Goal: Task Accomplishment & Management: Manage account settings

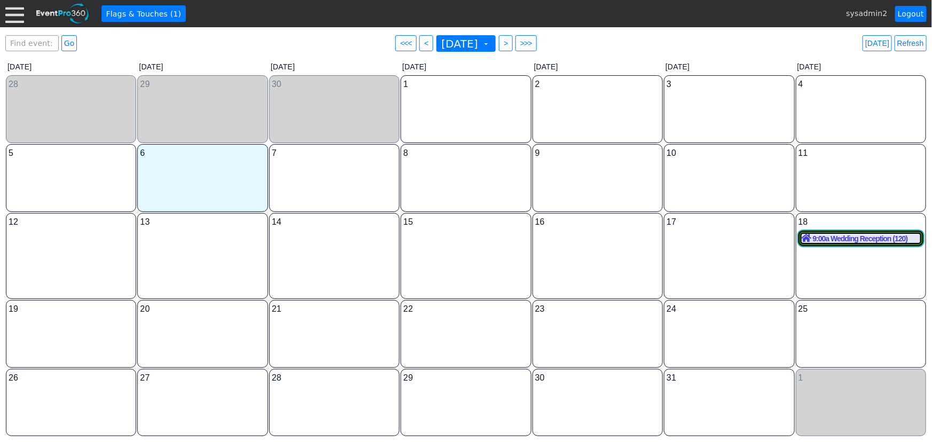
click at [422, 45] on span "<" at bounding box center [426, 43] width 8 height 11
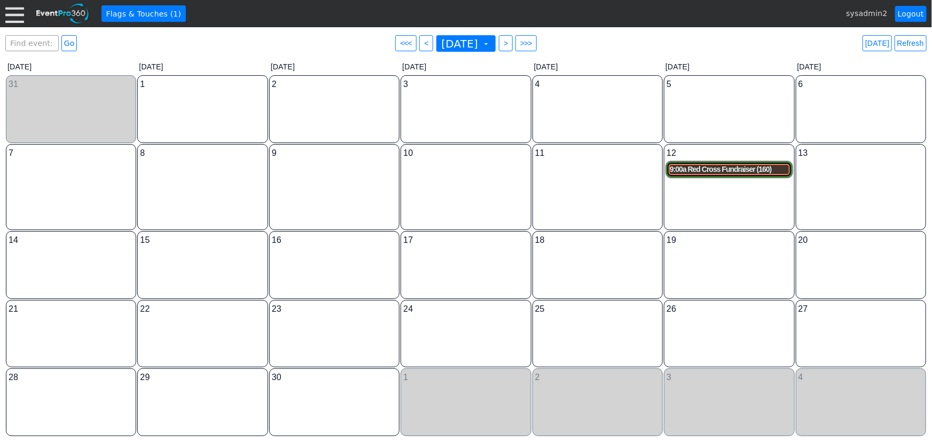
click at [699, 170] on div "9:00a Red Cross Fundraiser (160)" at bounding box center [729, 169] width 119 height 9
click at [18, 18] on div at bounding box center [14, 13] width 19 height 19
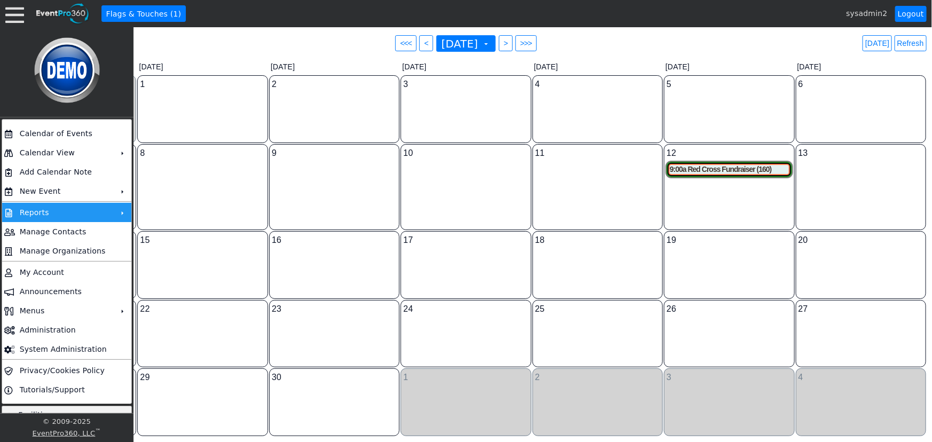
click at [58, 214] on td "Reports" at bounding box center [64, 212] width 98 height 19
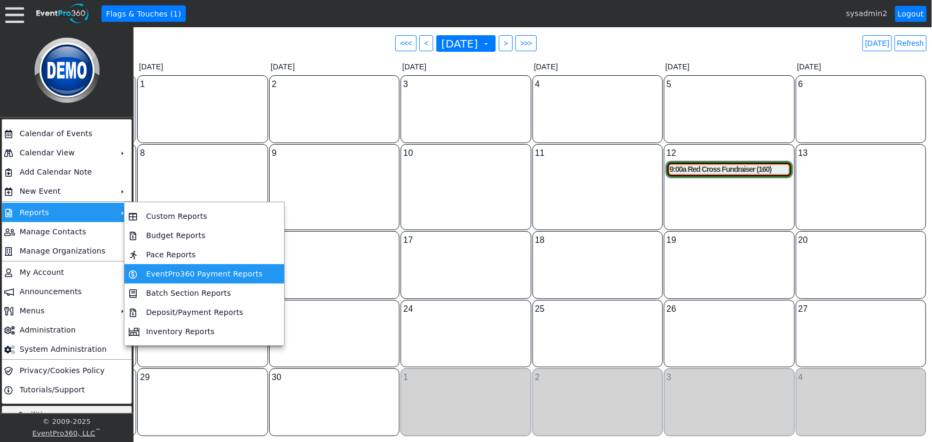
click at [190, 272] on td "EventPro360 Payment Reports" at bounding box center [204, 273] width 125 height 19
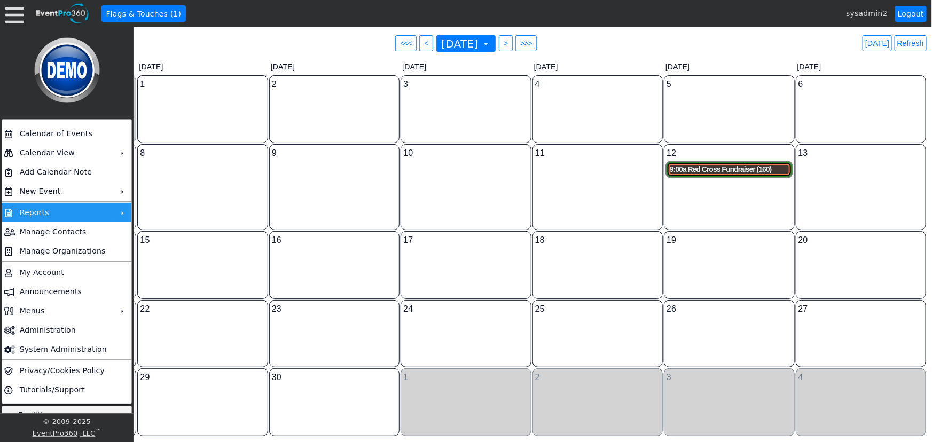
click at [712, 166] on div "9:00a Red Cross Fundraiser (160)" at bounding box center [729, 169] width 119 height 9
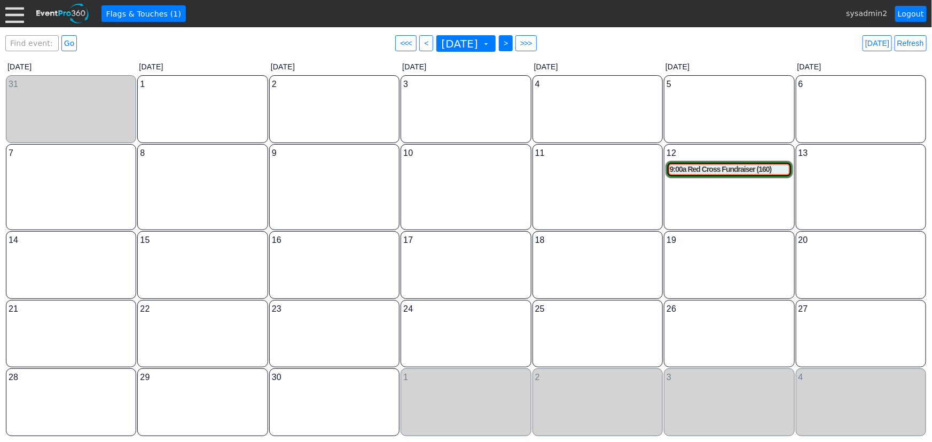
click at [509, 48] on span ">" at bounding box center [505, 43] width 8 height 11
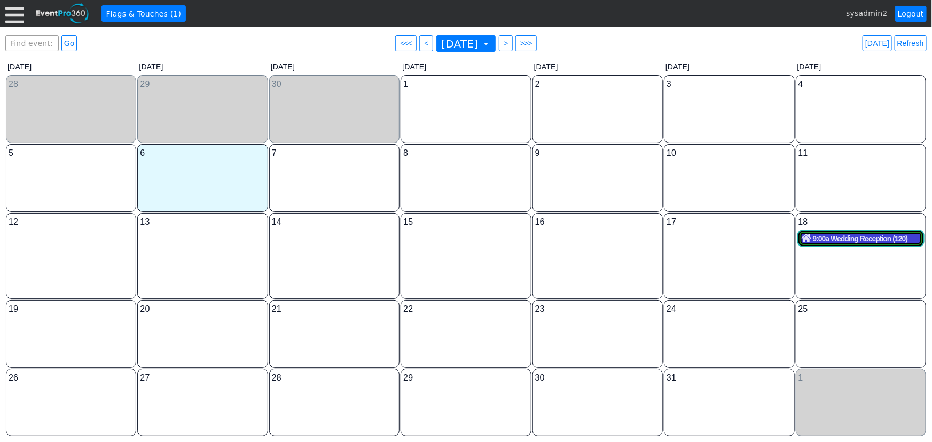
click at [829, 239] on div "9:00a Wedding Reception (120)" at bounding box center [861, 239] width 119 height 10
click at [422, 46] on span "<" at bounding box center [426, 43] width 8 height 11
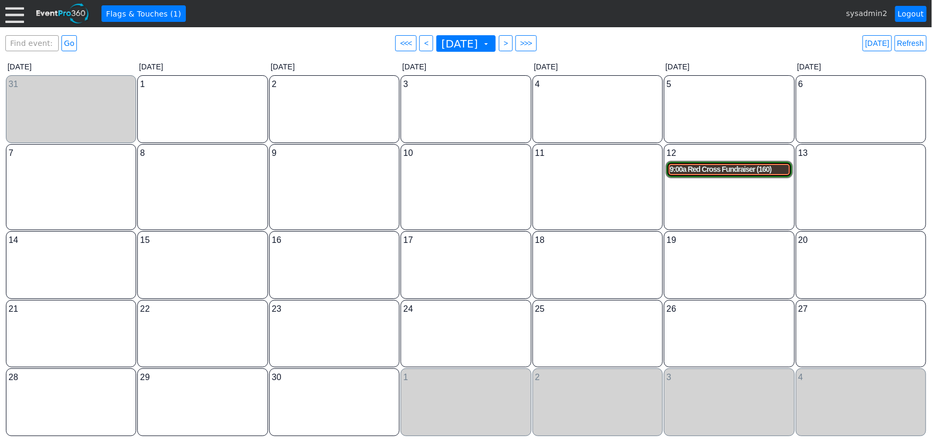
click at [726, 171] on div "9:00a Red Cross Fundraiser (160)" at bounding box center [729, 169] width 119 height 9
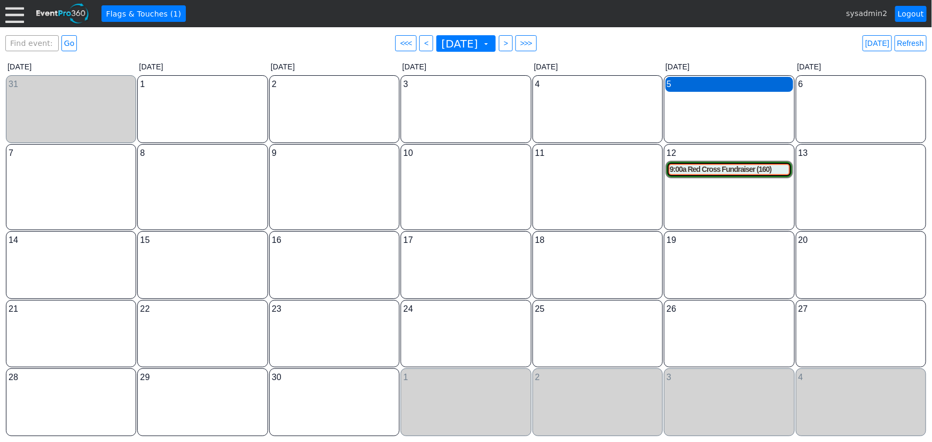
click at [705, 87] on div "5 Friday" at bounding box center [728, 84] width 127 height 15
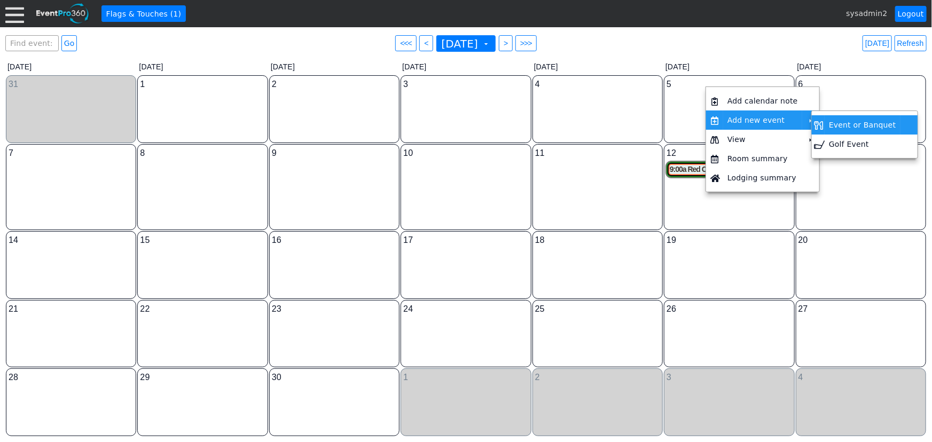
click at [845, 128] on td "Event or Banquet" at bounding box center [862, 124] width 75 height 19
type input "9/5/2025"
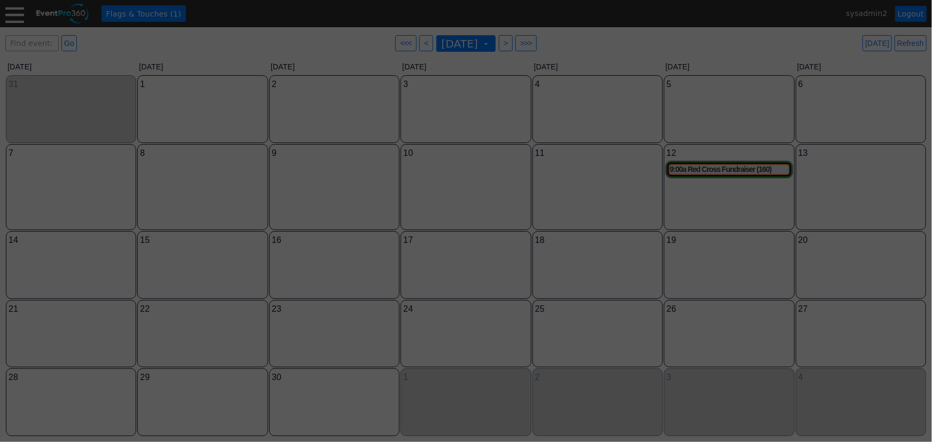
type input "Lead"
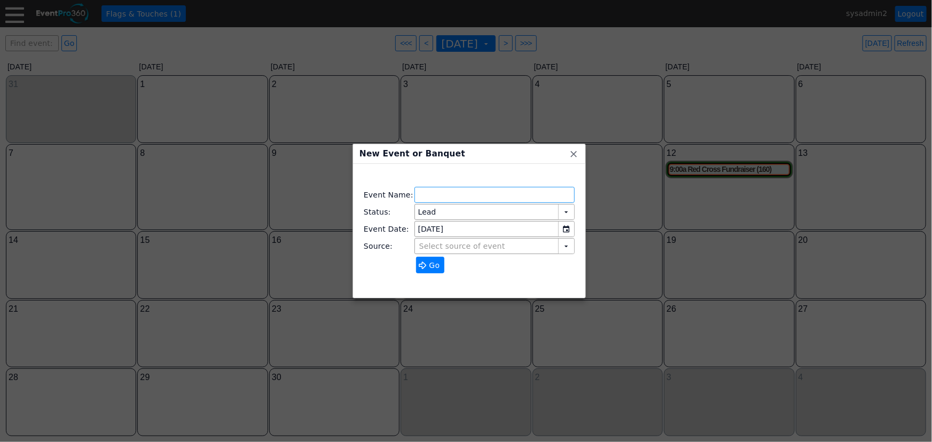
type input "Demo Venue 1"
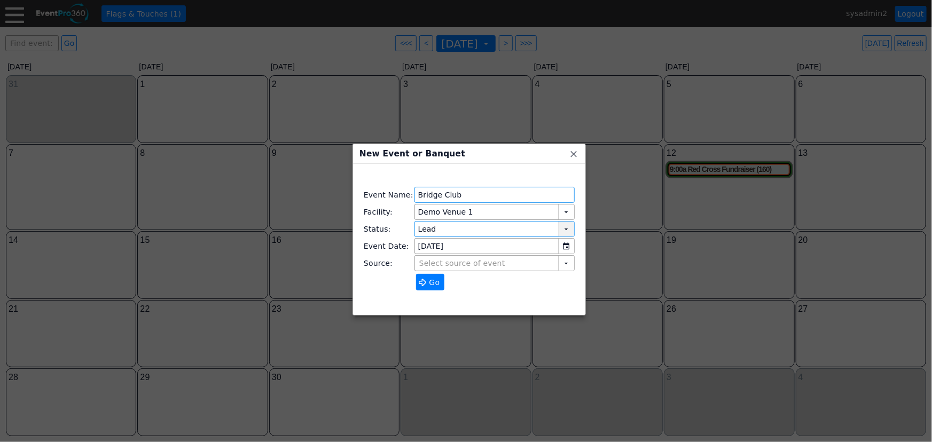
type input "Bridge Club"
click at [558, 230] on div "▼" at bounding box center [566, 229] width 16 height 15
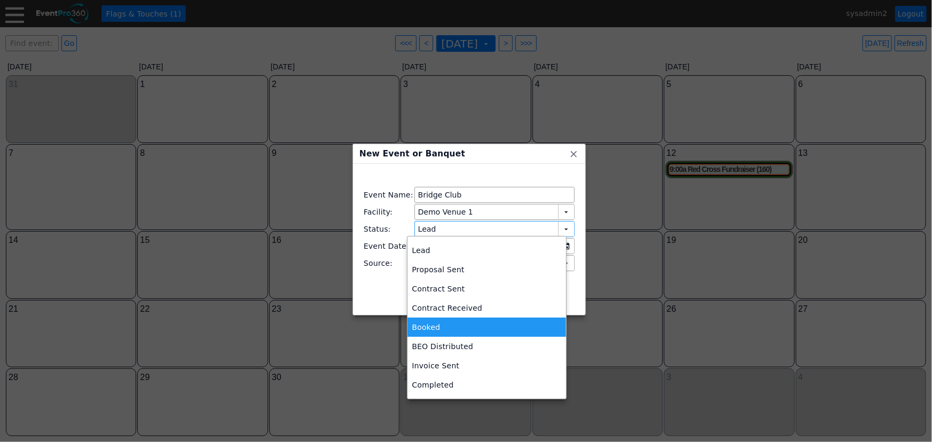
click at [431, 326] on div "Booked" at bounding box center [486, 327] width 158 height 19
type input "Booked"
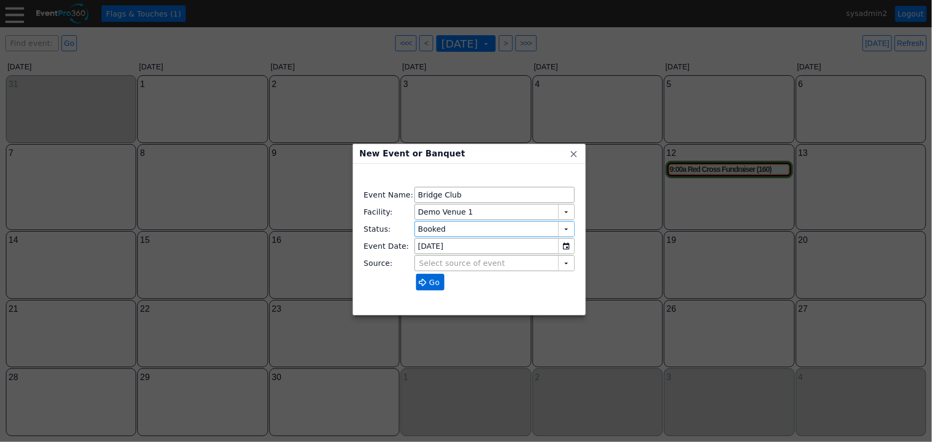
click at [419, 280] on span at bounding box center [423, 282] width 9 height 9
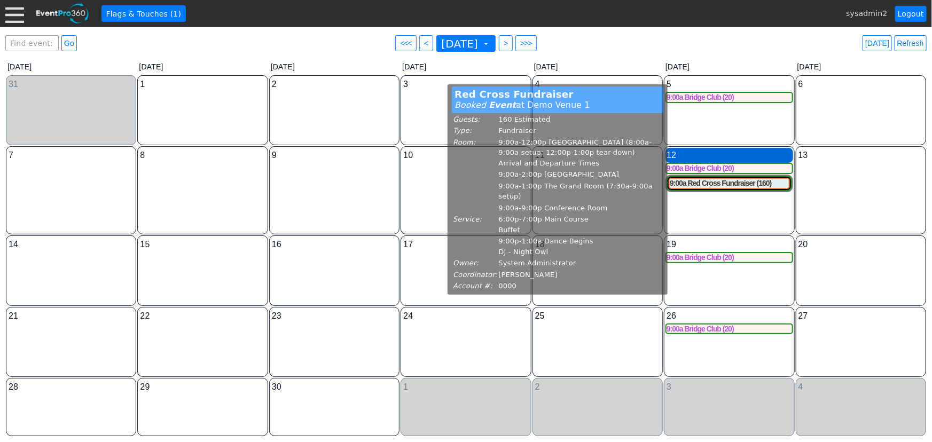
click at [702, 155] on div "12 Friday" at bounding box center [728, 155] width 127 height 15
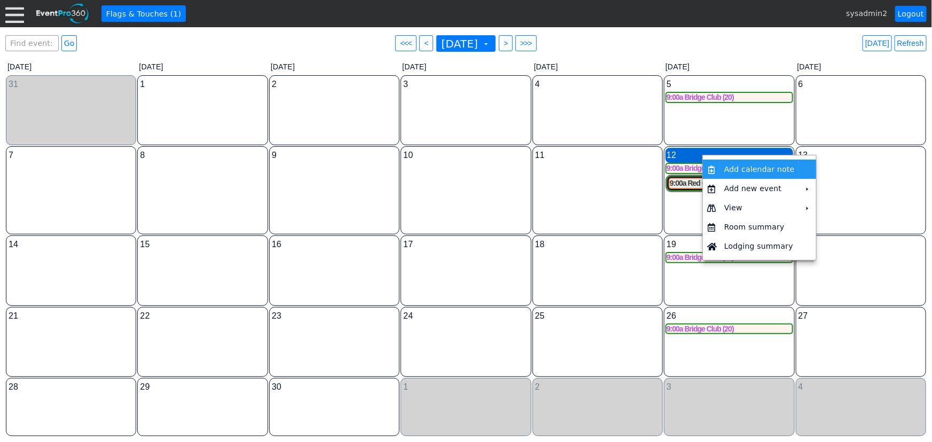
click at [687, 155] on div "12 Friday" at bounding box center [728, 155] width 127 height 15
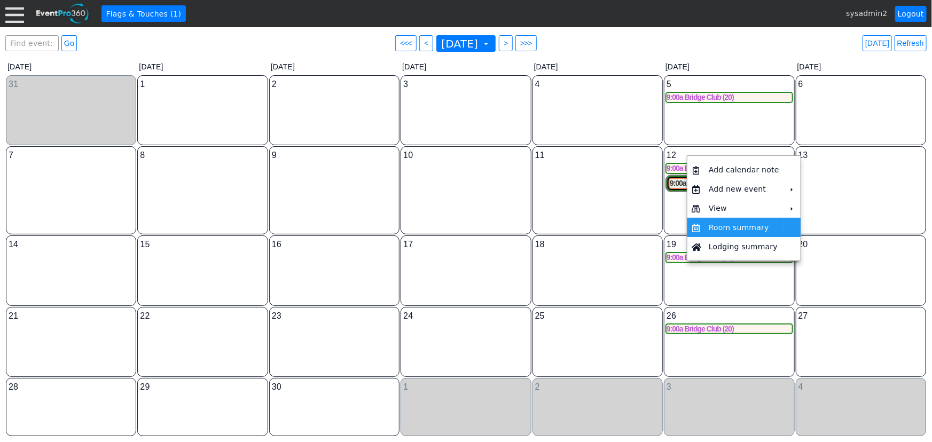
click at [732, 230] on td "Room summary" at bounding box center [743, 227] width 79 height 19
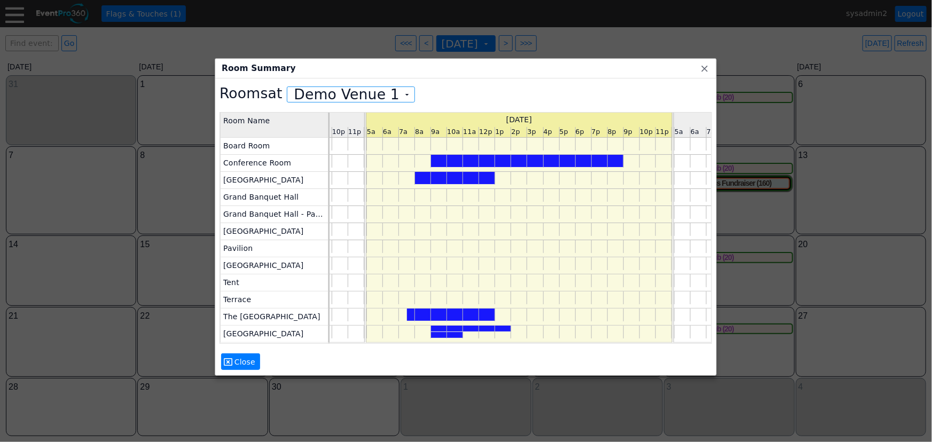
click at [437, 328] on div at bounding box center [471, 329] width 80 height 6
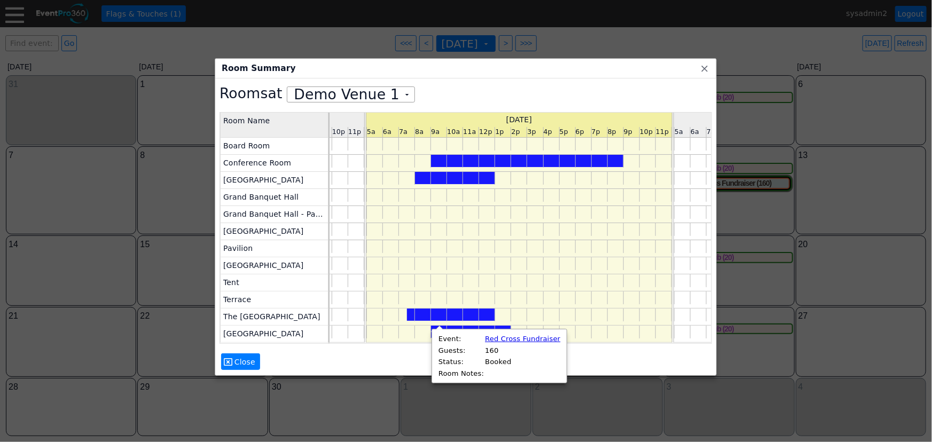
click at [416, 331] on td at bounding box center [519, 334] width 307 height 17
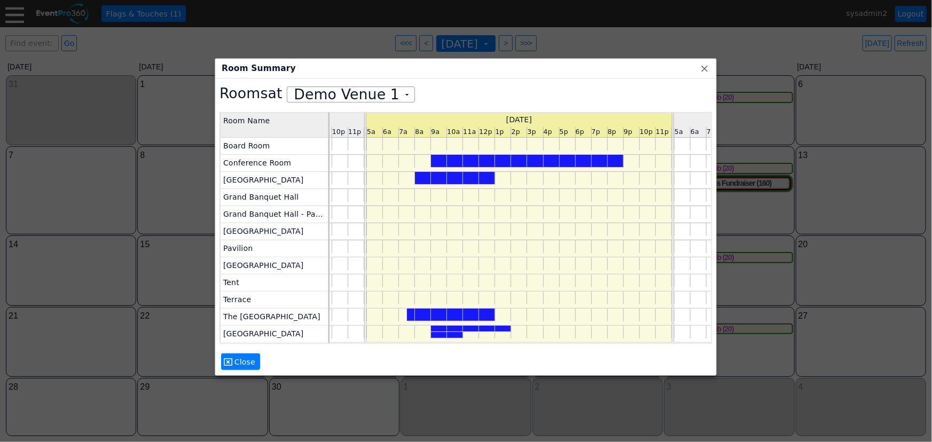
click at [435, 335] on div at bounding box center [447, 335] width 32 height 6
click at [414, 332] on td at bounding box center [519, 334] width 307 height 17
click at [233, 366] on span "Close" at bounding box center [244, 362] width 25 height 11
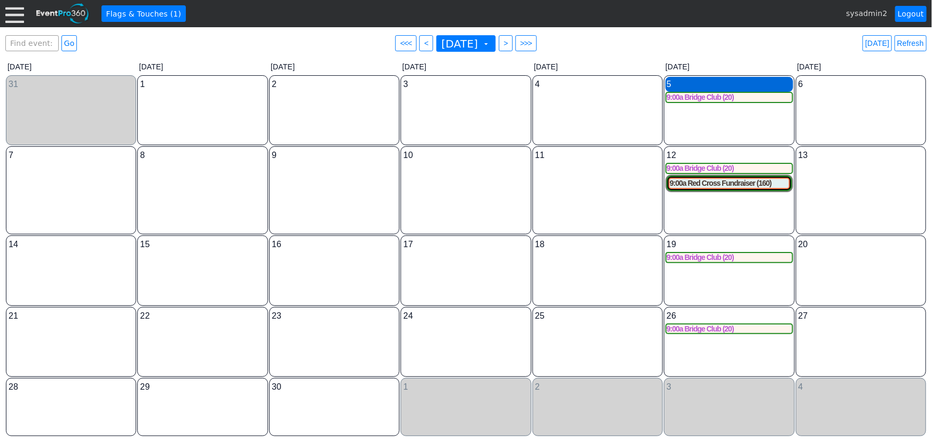
click at [695, 80] on div "5 Friday" at bounding box center [728, 84] width 127 height 15
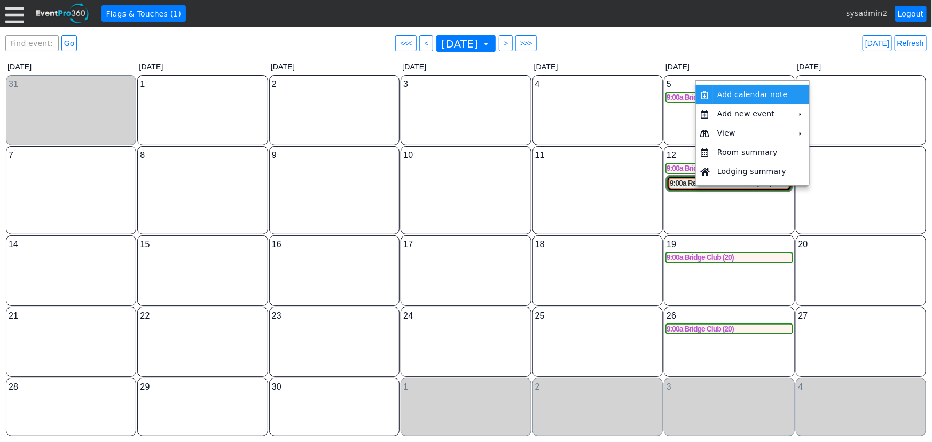
click at [746, 98] on td "Add calendar note" at bounding box center [752, 94] width 79 height 19
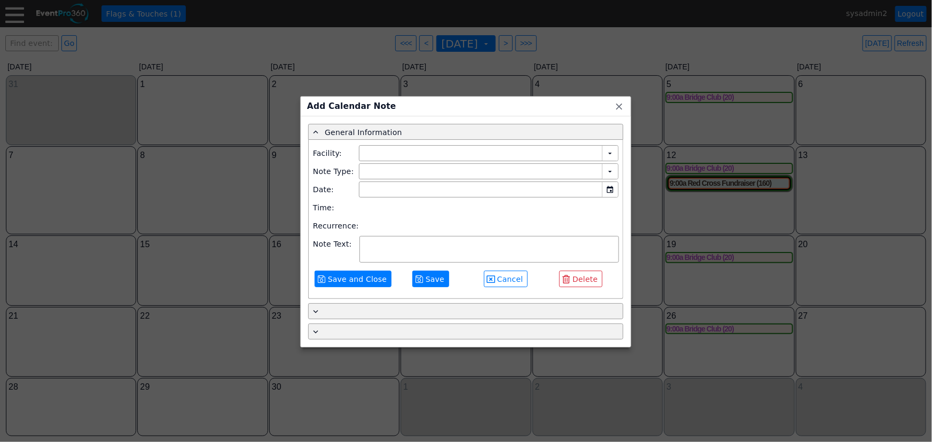
type input "Demo Venue 1"
type input "[DATE]"
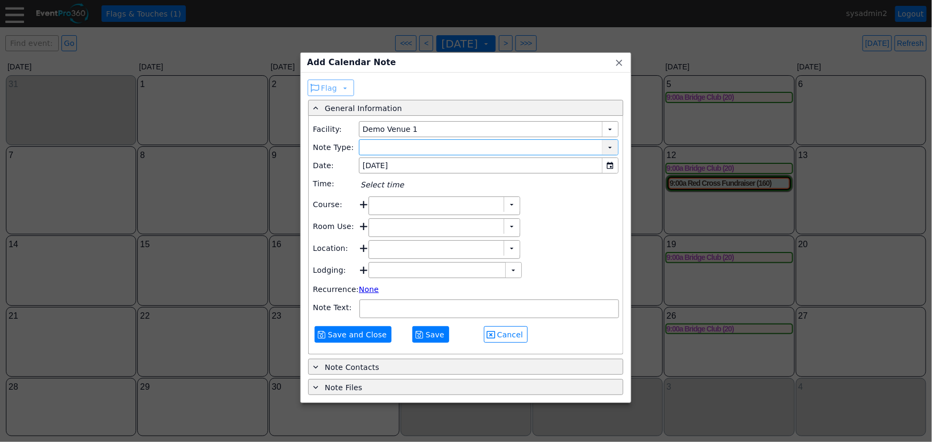
click at [608, 148] on div "▼" at bounding box center [610, 147] width 16 height 15
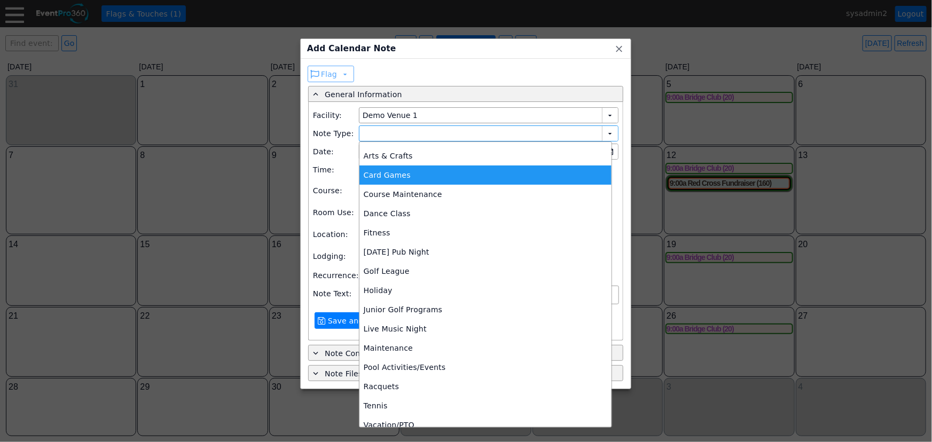
click at [384, 172] on div "Card Games" at bounding box center [485, 175] width 252 height 19
type input "Card Games"
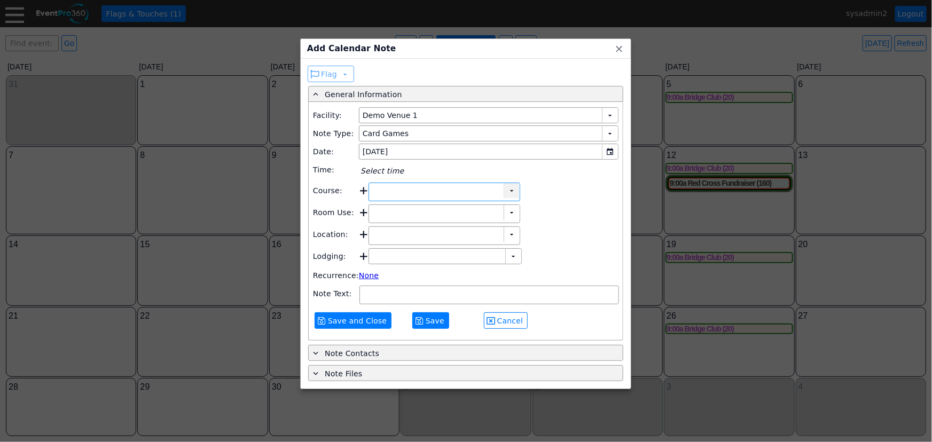
click at [508, 192] on div "▼" at bounding box center [512, 190] width 16 height 15
click at [527, 189] on div "▼ Χ Select time" at bounding box center [493, 192] width 250 height 19
click at [508, 213] on div "▼" at bounding box center [512, 212] width 16 height 15
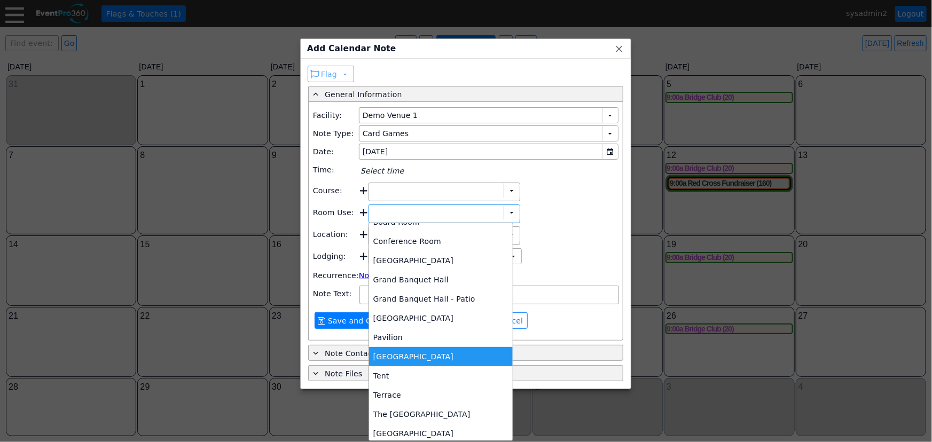
scroll to position [21, 0]
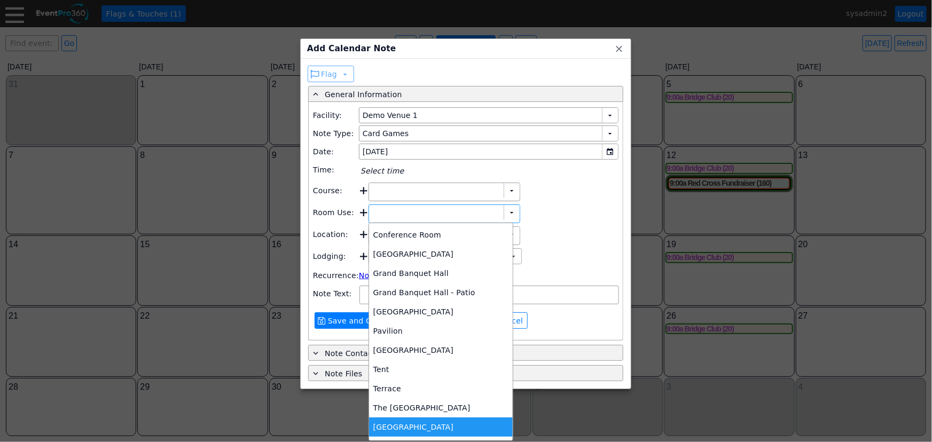
click at [399, 427] on div "[GEOGRAPHIC_DATA]" at bounding box center [441, 427] width 144 height 19
type input "[GEOGRAPHIC_DATA]"
type input "0:00"
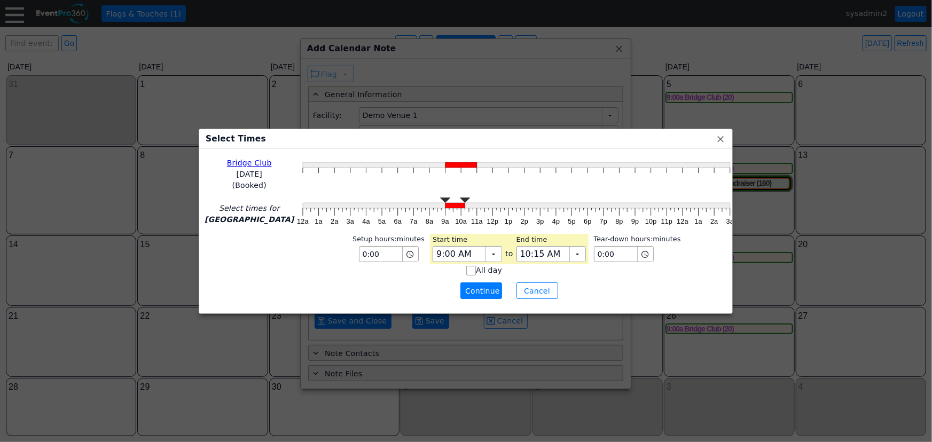
type input "10:00 AM"
click at [450, 228] on g "12a 1a 2a 3a 4a 5a 6a 7a 8a 9a 10a 11a 12p 1p 2p 3p 4p 5p 6p 7p 8p 9p 10p 11p 1…" at bounding box center [516, 212] width 443 height 35
click at [465, 291] on span "Continue" at bounding box center [481, 291] width 32 height 11
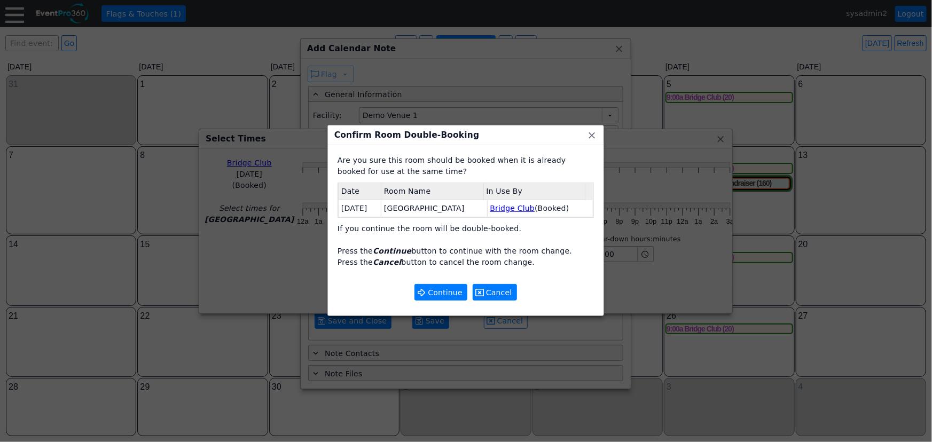
click at [499, 291] on span "Cancel" at bounding box center [499, 292] width 30 height 11
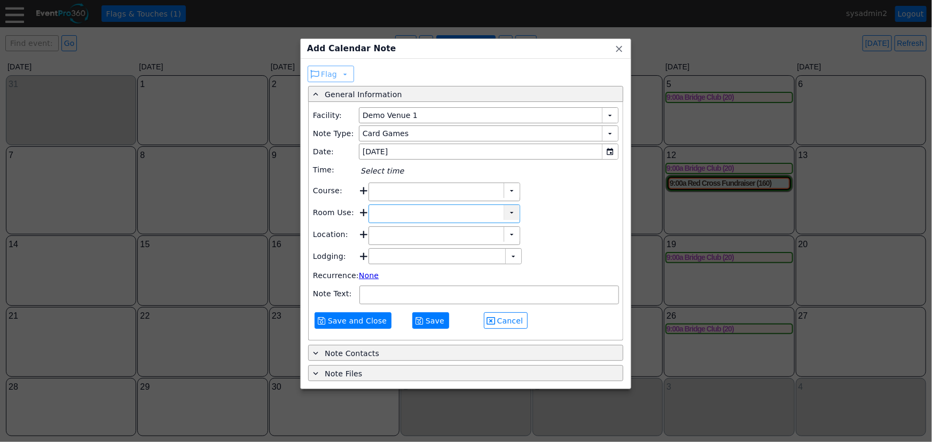
click at [509, 214] on div "▼" at bounding box center [512, 212] width 16 height 15
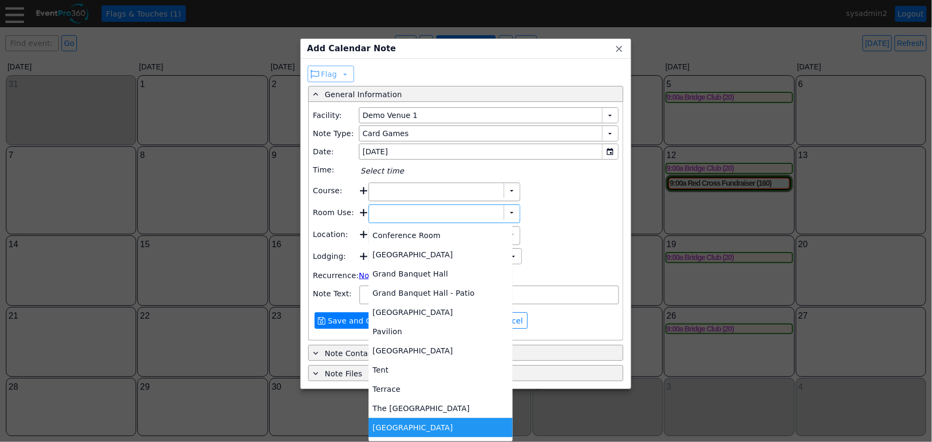
click at [382, 425] on div "[GEOGRAPHIC_DATA]" at bounding box center [440, 427] width 144 height 19
type input "[GEOGRAPHIC_DATA]"
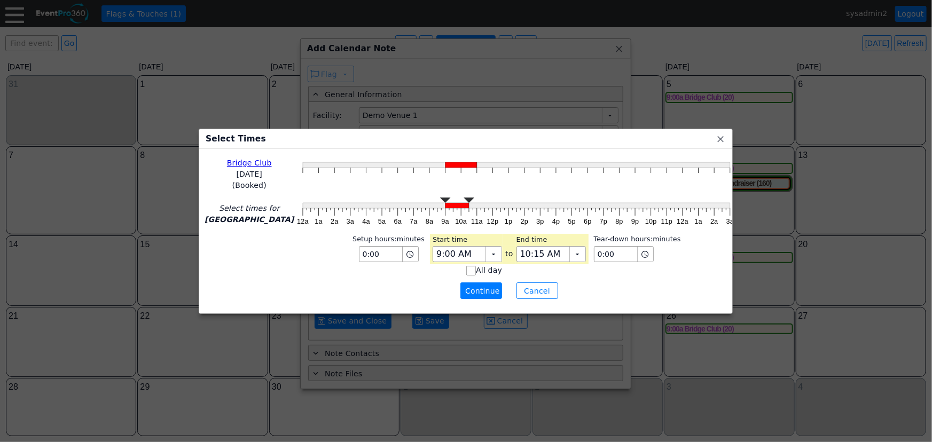
type input "10:00 AM"
click at [451, 224] on g "12a 1a 2a 3a 4a 5a 6a 7a 8a 9a 10a 11a 12p 1p 2p 3p 4p 5p 6p 7p 8p 9p 10p 11p 1…" at bounding box center [515, 212] width 437 height 28
click at [469, 295] on span "Continue" at bounding box center [481, 291] width 32 height 11
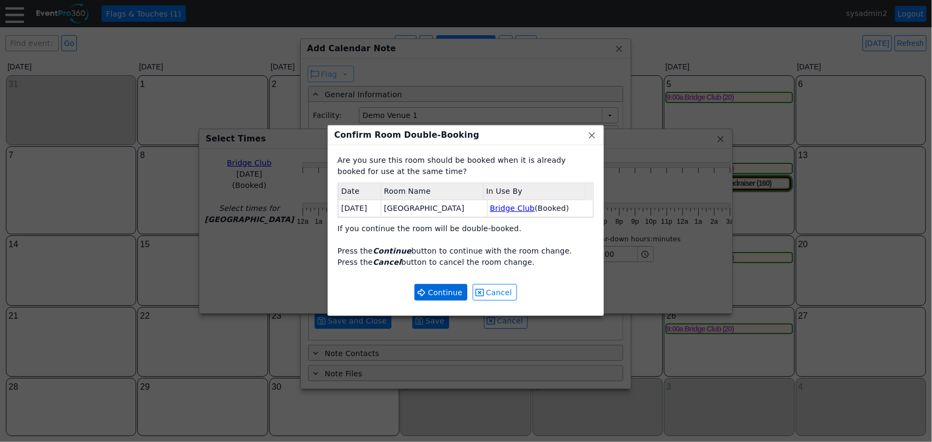
click at [443, 293] on span "Continue" at bounding box center [445, 292] width 39 height 11
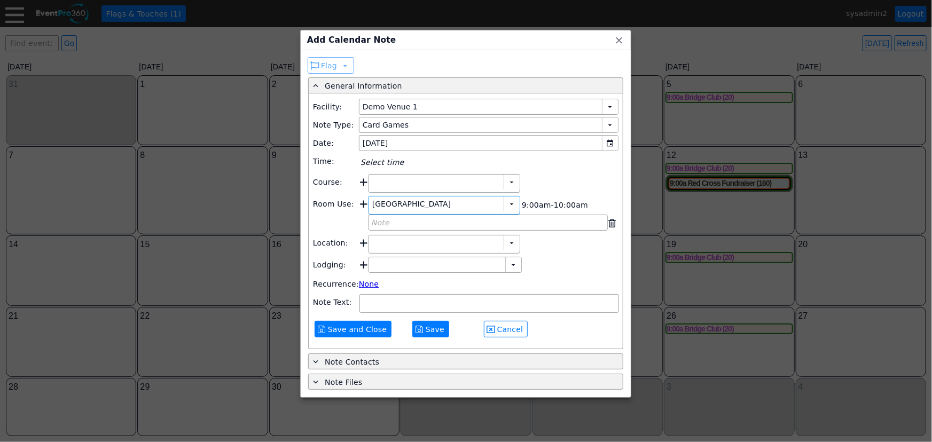
click at [367, 288] on link "None" at bounding box center [369, 284] width 20 height 9
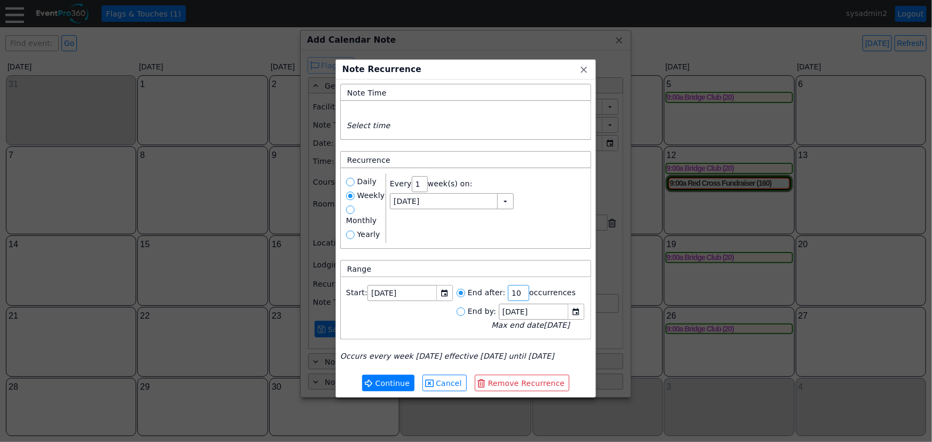
drag, startPoint x: 514, startPoint y: 278, endPoint x: 490, endPoint y: 283, distance: 24.5
click at [490, 285] on li "End after: Χ 10 occurrences" at bounding box center [521, 293] width 128 height 16
type input "8"
type input "Friday, 10/24/2025"
radio input "true"
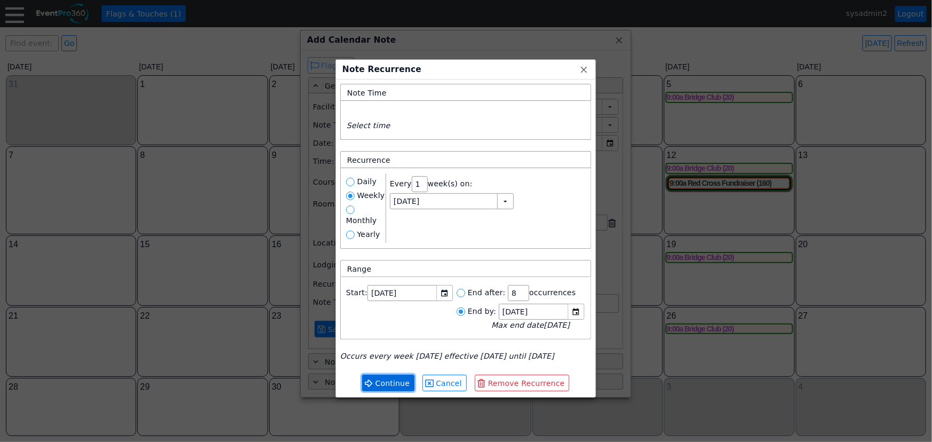
click at [394, 378] on span "Continue" at bounding box center [392, 383] width 39 height 11
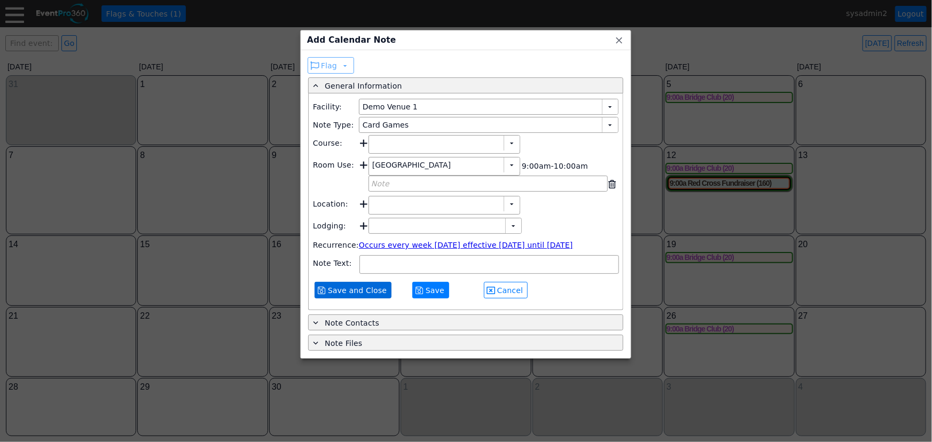
click at [354, 296] on span "Save and Close" at bounding box center [358, 290] width 64 height 11
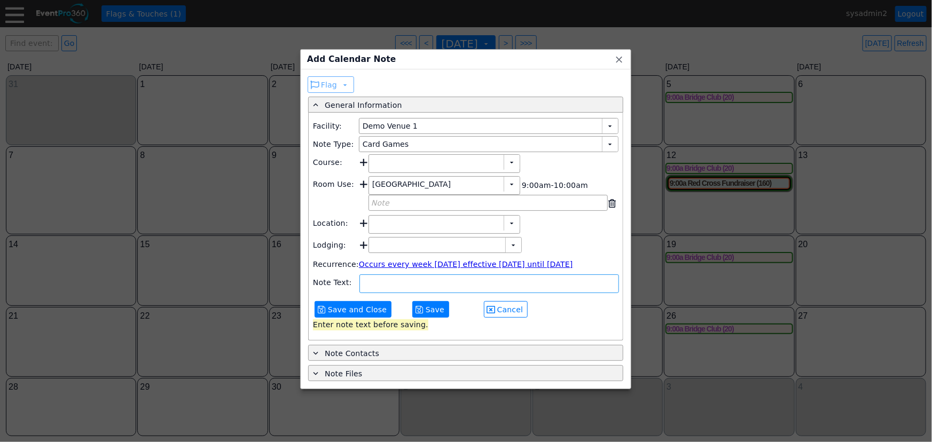
click at [382, 293] on textarea at bounding box center [489, 284] width 260 height 19
type textarea "Test"
click at [362, 315] on span "Save and Close" at bounding box center [358, 309] width 64 height 11
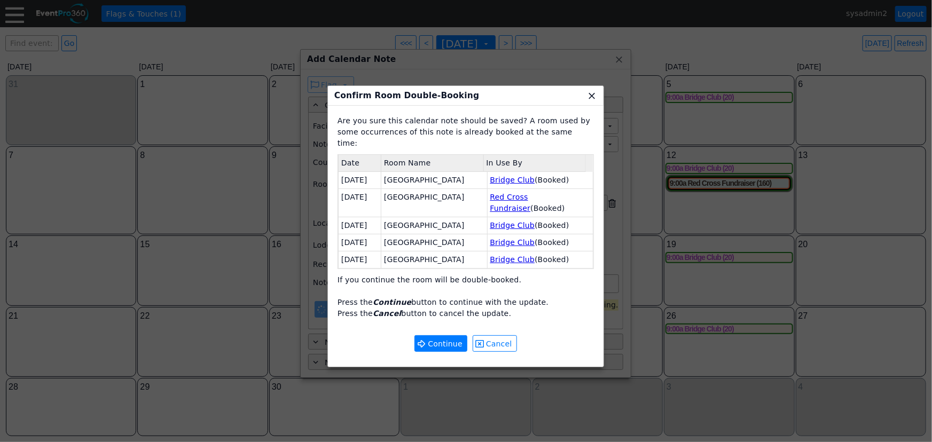
click at [593, 97] on span "x" at bounding box center [591, 95] width 11 height 11
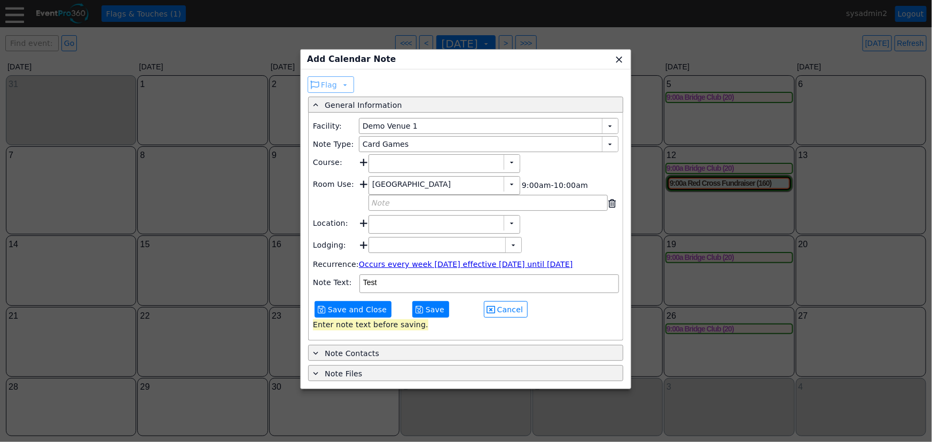
click at [618, 58] on span "x" at bounding box center [619, 59] width 11 height 11
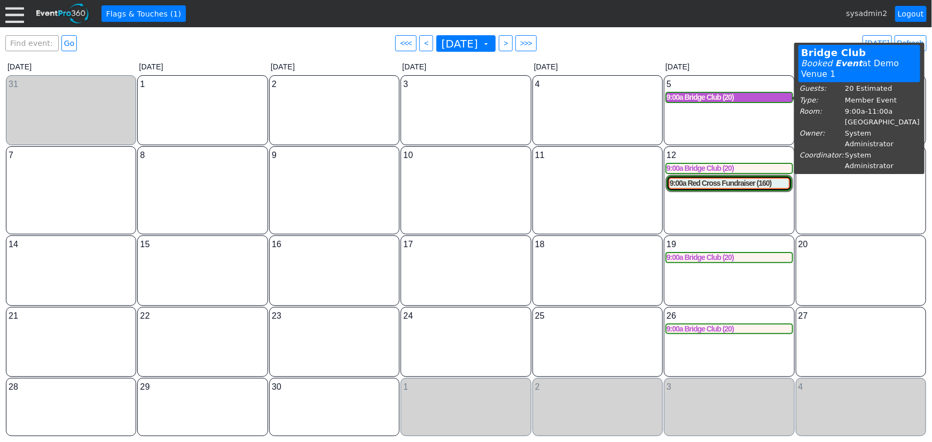
click at [704, 100] on div "9:00a Bridge Club (20)" at bounding box center [728, 97] width 125 height 9
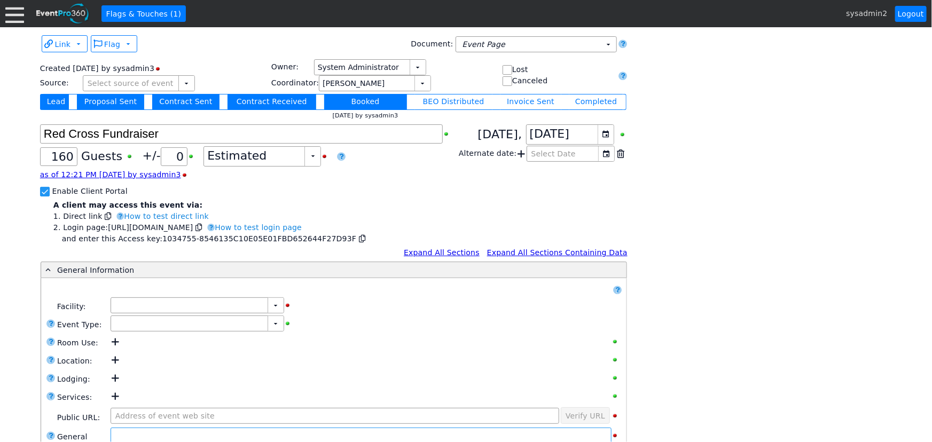
type input "Demo Venue 1"
type input "Fundraiser"
type input "1034755"
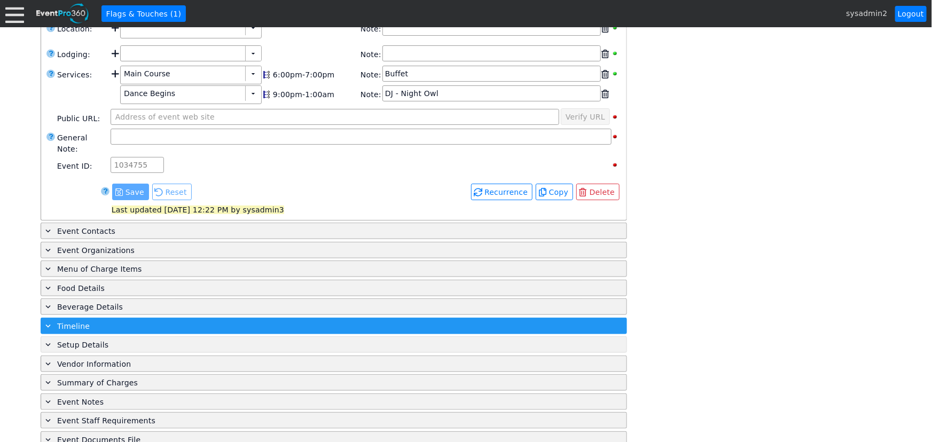
scroll to position [396, 0]
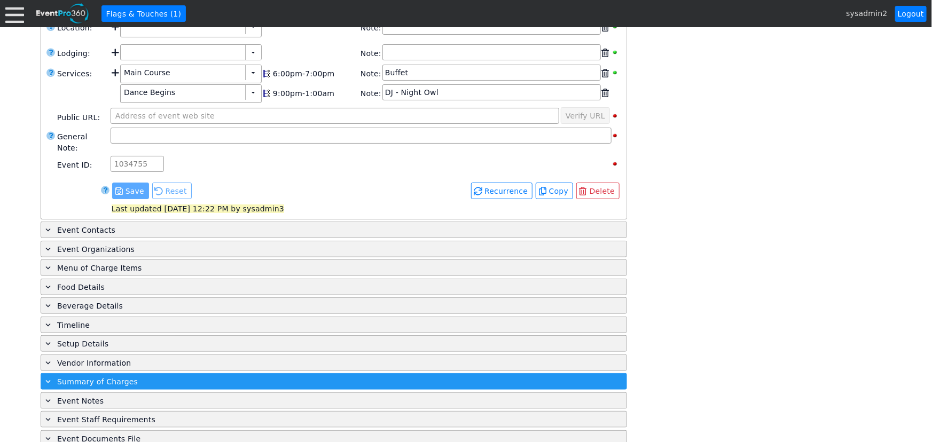
click at [146, 375] on div "+ Summary of Charges" at bounding box center [311, 381] width 537 height 12
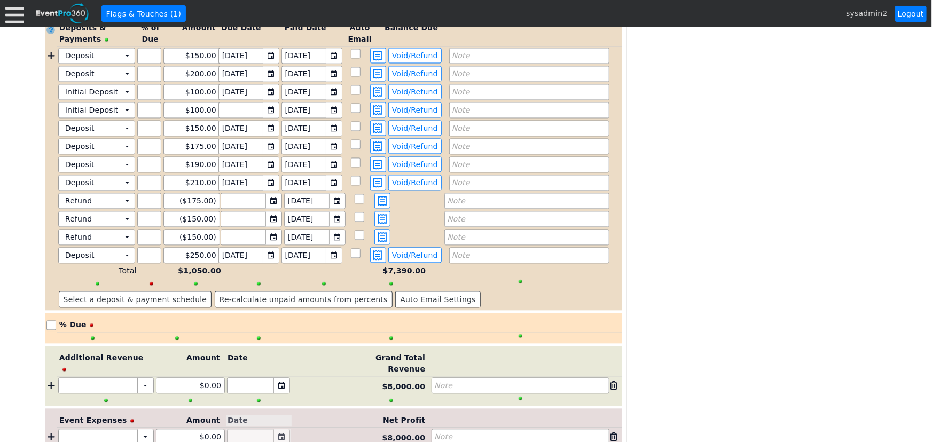
scroll to position [990, 0]
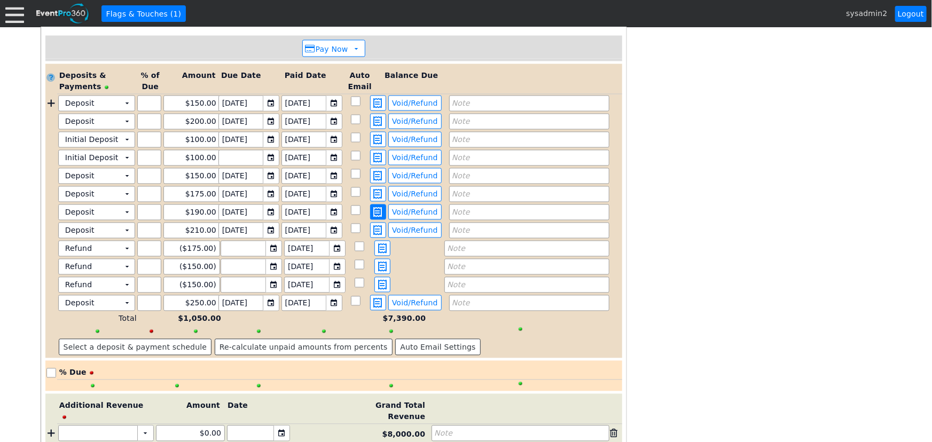
click at [385, 208] on span at bounding box center [378, 213] width 13 height 10
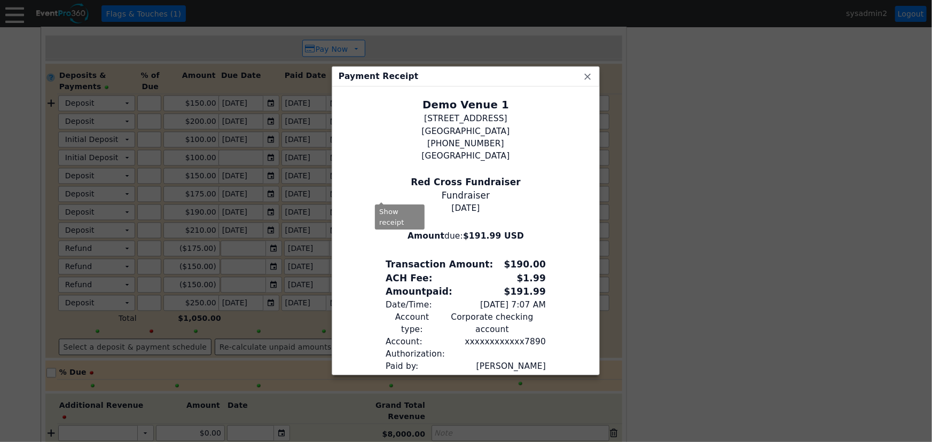
scroll to position [44, 0]
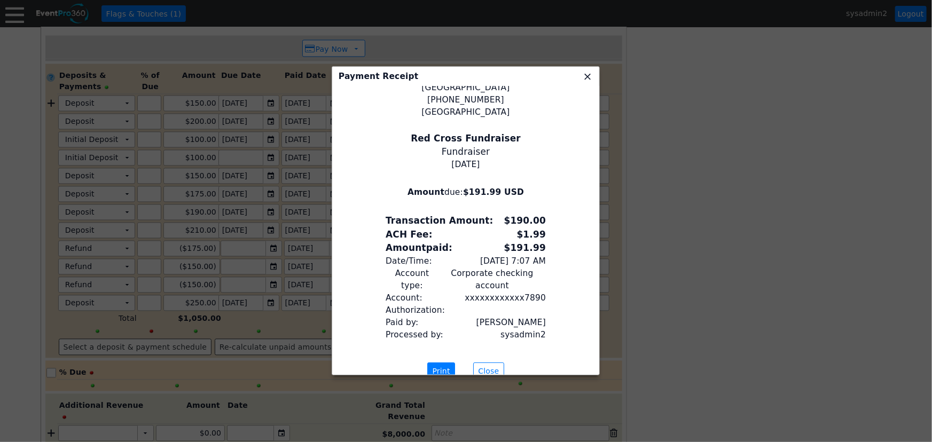
click at [589, 74] on span "x" at bounding box center [587, 76] width 11 height 11
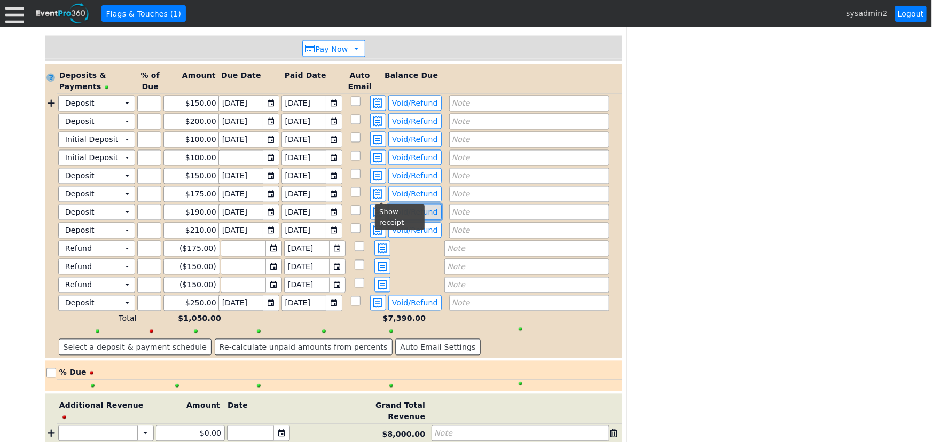
click at [411, 208] on span "Void/Refund" at bounding box center [415, 213] width 50 height 10
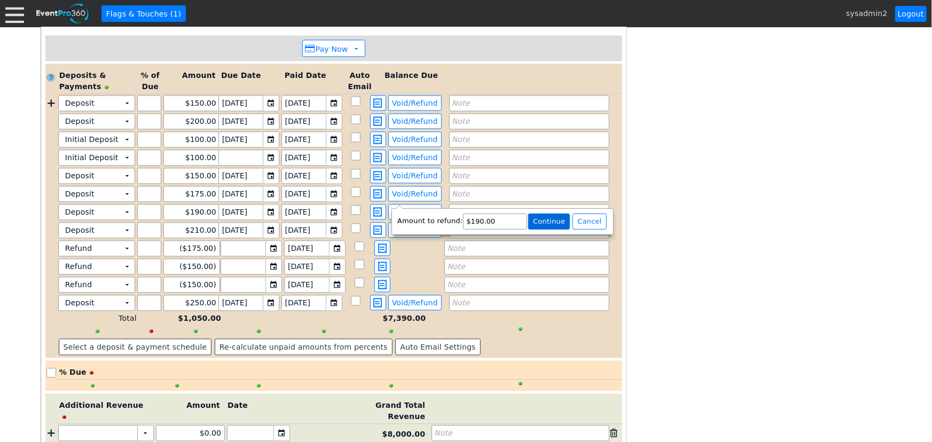
click at [542, 220] on span "Continue" at bounding box center [549, 221] width 36 height 11
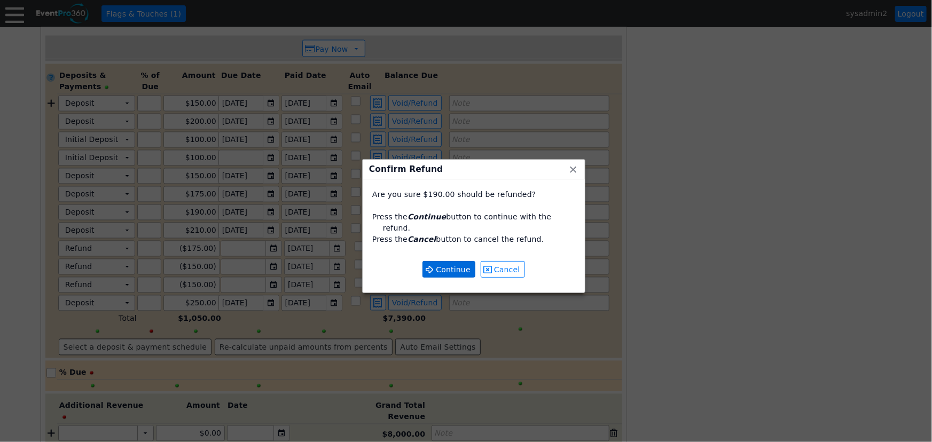
click at [438, 264] on span "Continue" at bounding box center [453, 269] width 39 height 11
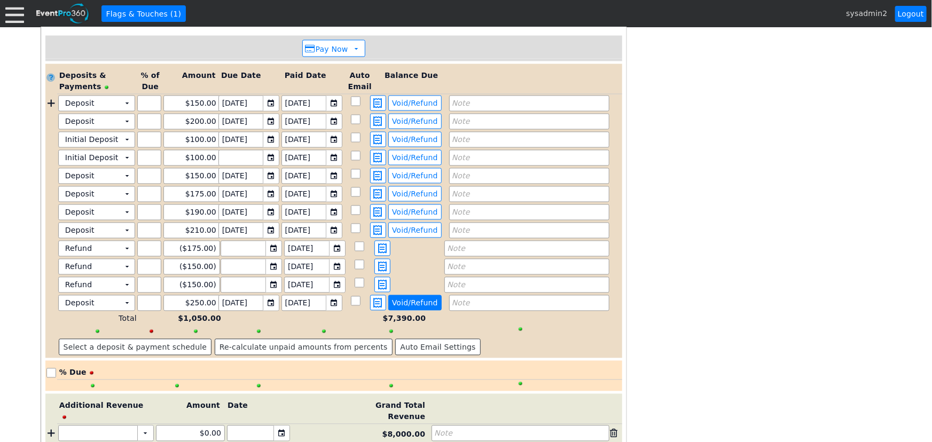
click at [407, 299] on span "Void/Refund" at bounding box center [415, 304] width 50 height 10
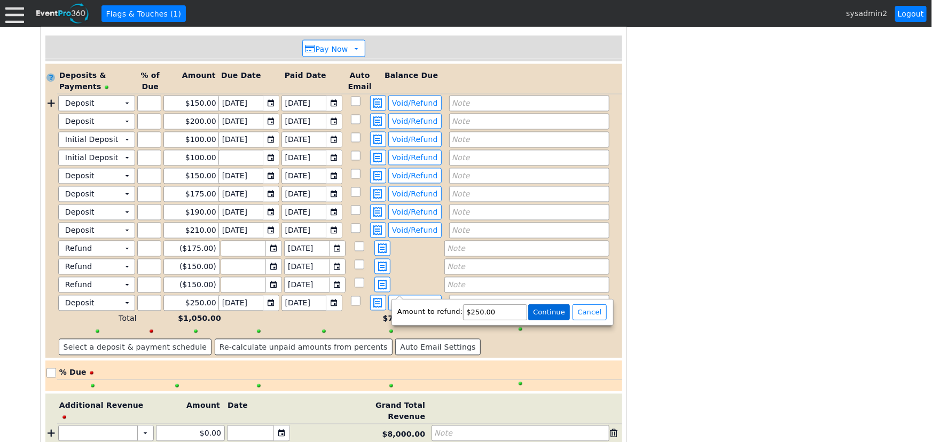
click at [554, 310] on span "Continue" at bounding box center [549, 312] width 36 height 11
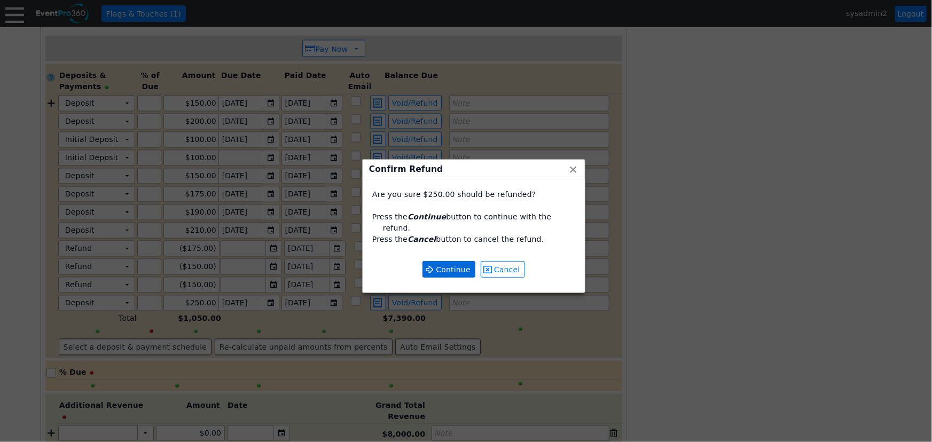
click at [442, 264] on span "Continue" at bounding box center [453, 269] width 39 height 11
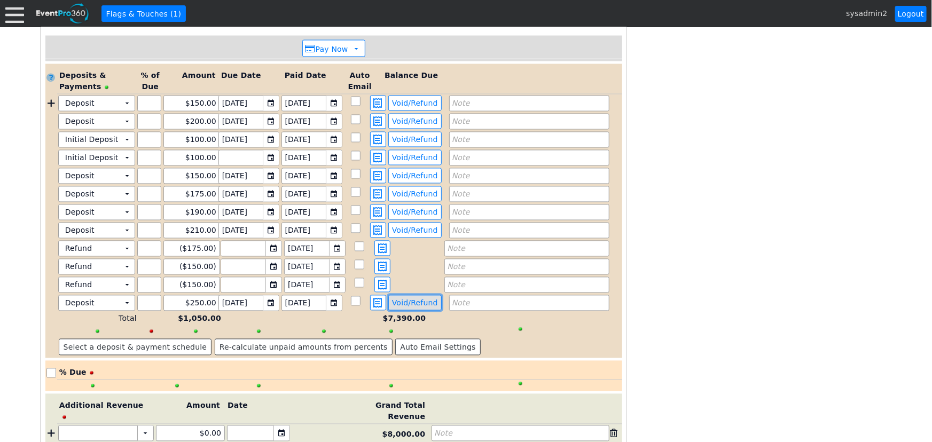
click at [412, 299] on span "Void/Refund" at bounding box center [415, 304] width 50 height 10
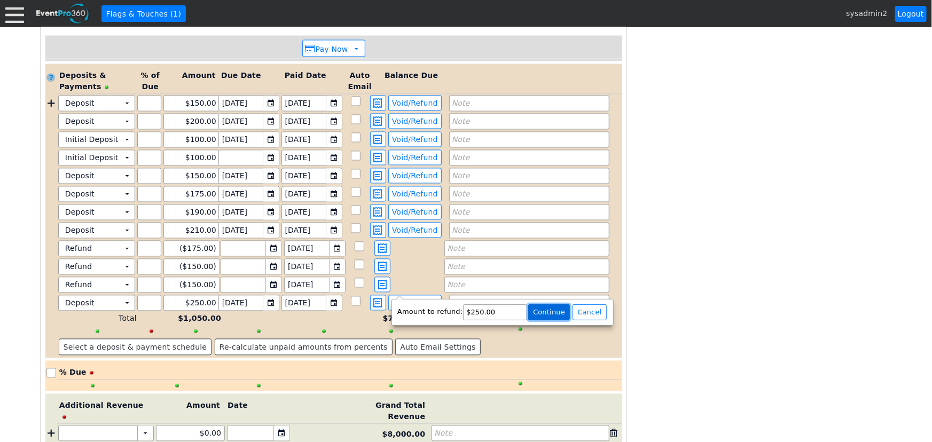
click at [534, 316] on span "Continue" at bounding box center [549, 312] width 36 height 11
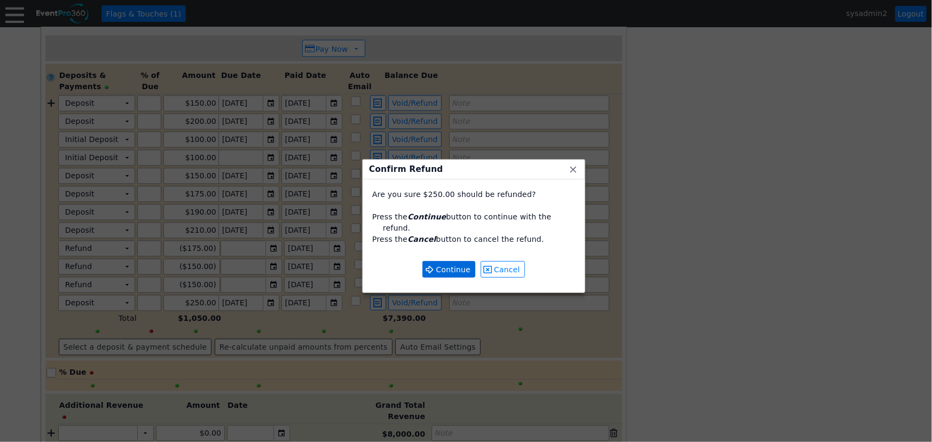
click at [441, 264] on span "Continue" at bounding box center [453, 269] width 39 height 11
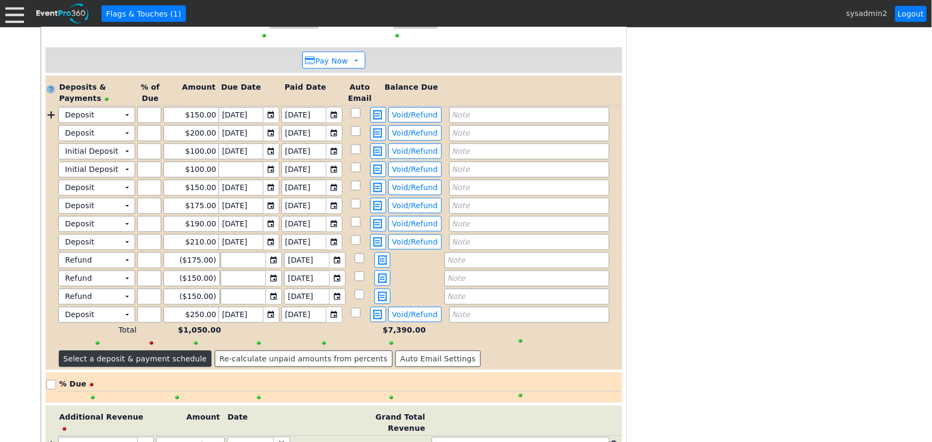
scroll to position [1038, 0]
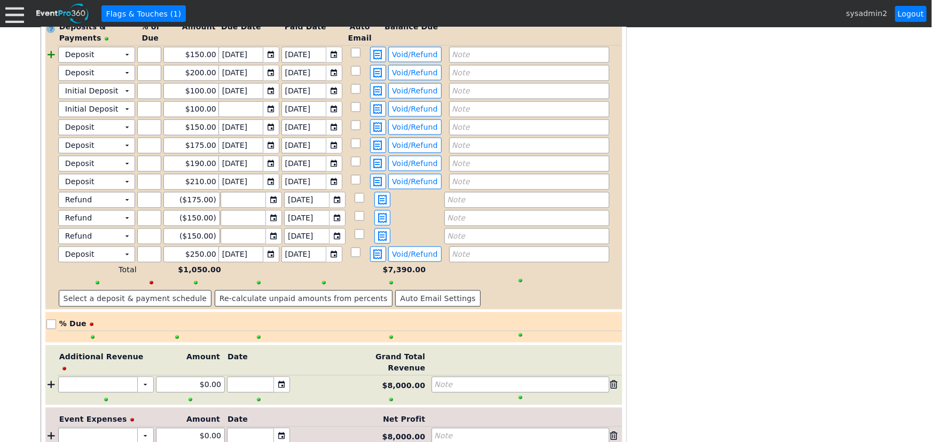
click at [48, 47] on div at bounding box center [51, 55] width 12 height 16
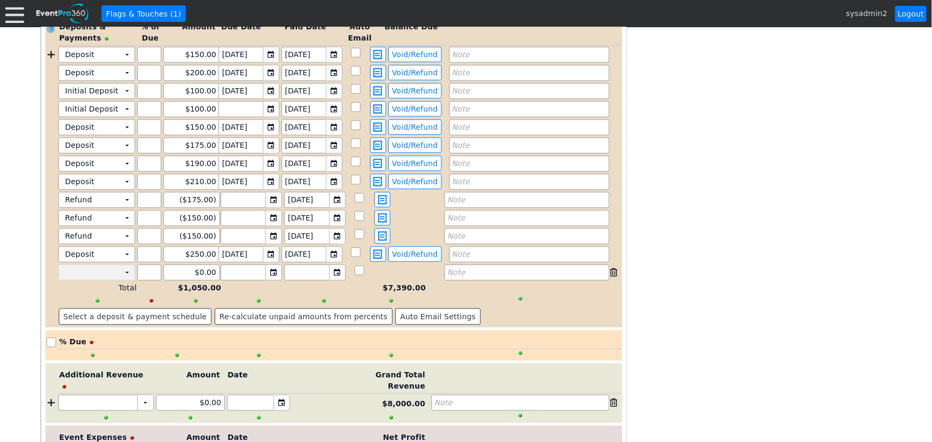
click at [126, 265] on td "▼" at bounding box center [127, 272] width 15 height 15
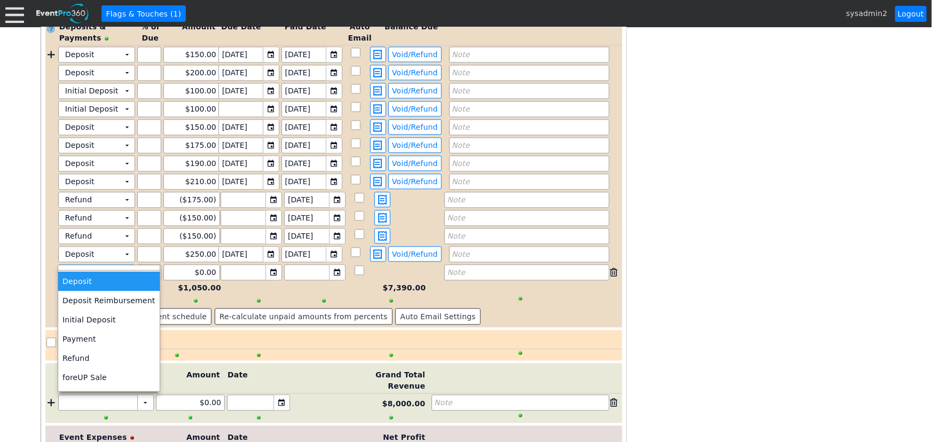
click at [110, 282] on td "Deposit" at bounding box center [108, 281] width 101 height 19
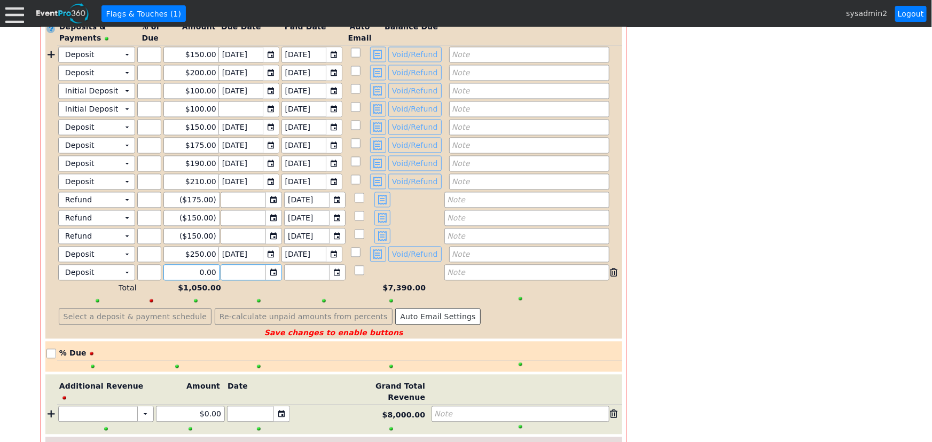
drag, startPoint x: 188, startPoint y: 257, endPoint x: 264, endPoint y: 261, distance: 76.0
click at [264, 265] on div "Deposit Χ ▼ Χ Χ 0.00 ▼ Χ ▼ Χ Note" at bounding box center [339, 273] width 565 height 16
type input "$275.00"
click at [277, 265] on div "▼" at bounding box center [273, 272] width 16 height 15
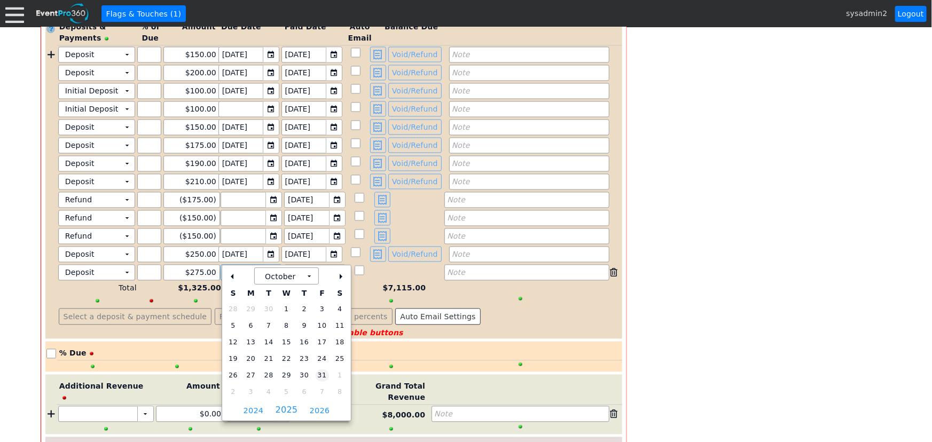
click at [316, 378] on span "31" at bounding box center [322, 376] width 13 height 12
type input "10/31/2025"
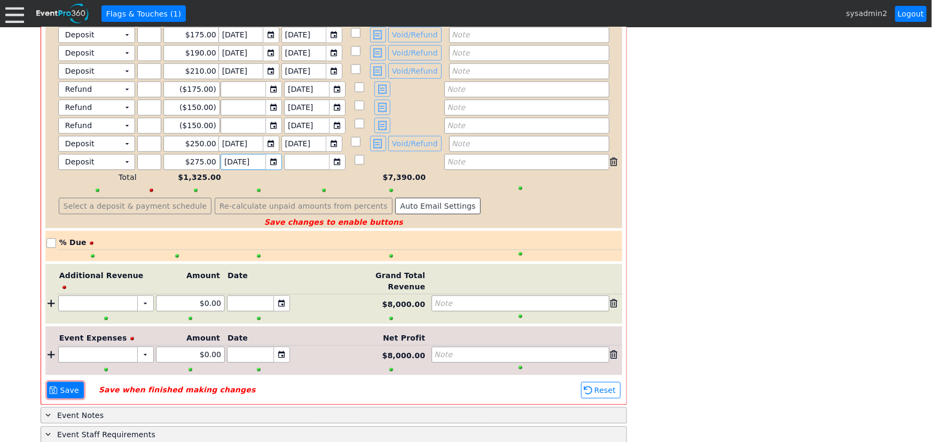
scroll to position [1176, 0]
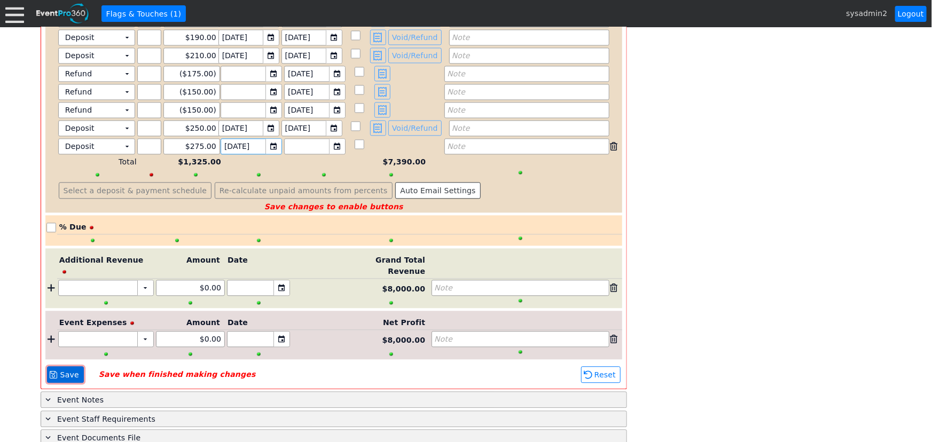
click at [75, 370] on span "Save" at bounding box center [69, 375] width 23 height 11
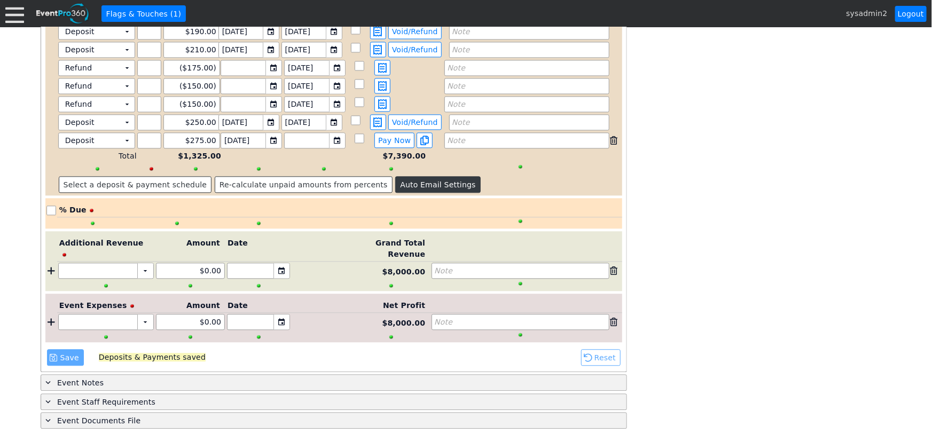
scroll to position [1154, 0]
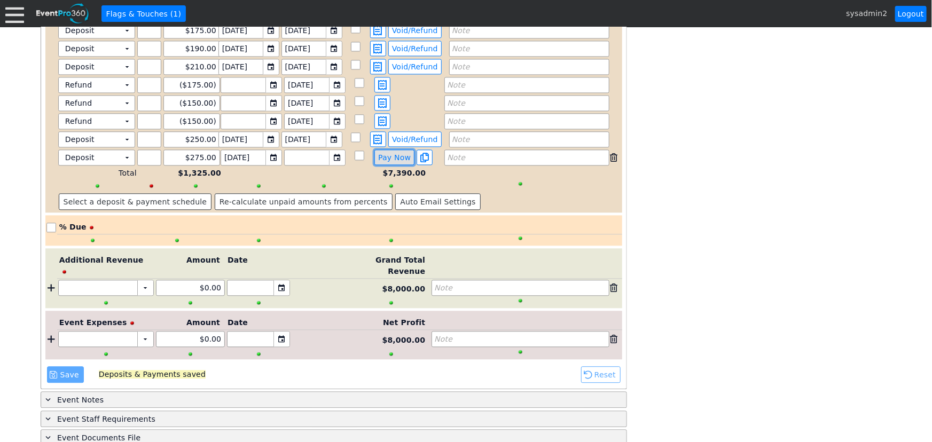
click at [394, 153] on span "Pay Now" at bounding box center [394, 158] width 37 height 10
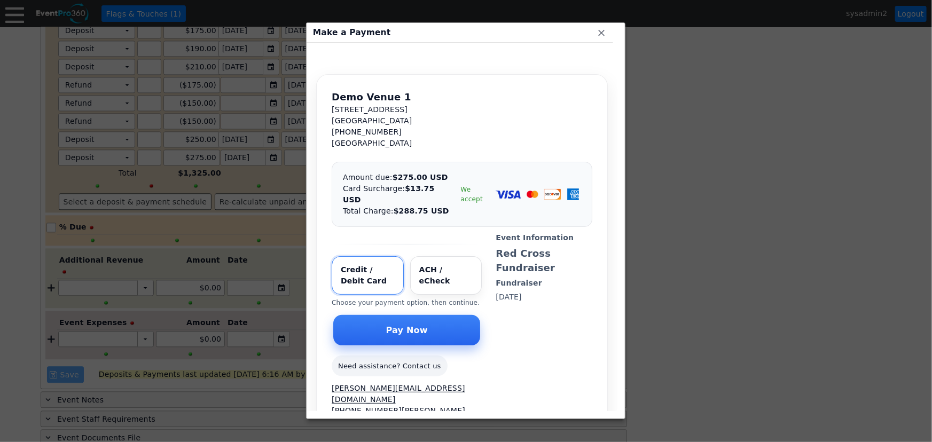
click at [441, 258] on input "Select payment method" at bounding box center [446, 275] width 72 height 38
radio input "true"
click at [403, 325] on span "Pay Now" at bounding box center [407, 330] width 46 height 11
click at [395, 325] on span "Pay Now" at bounding box center [407, 330] width 46 height 11
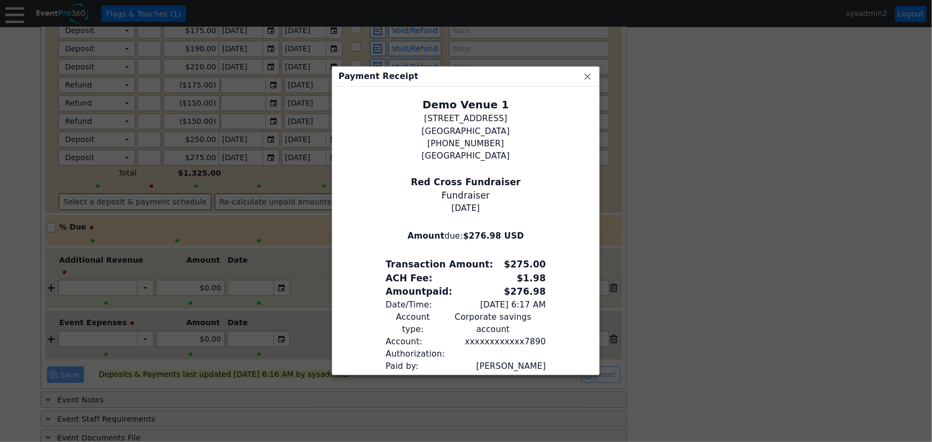
scroll to position [44, 0]
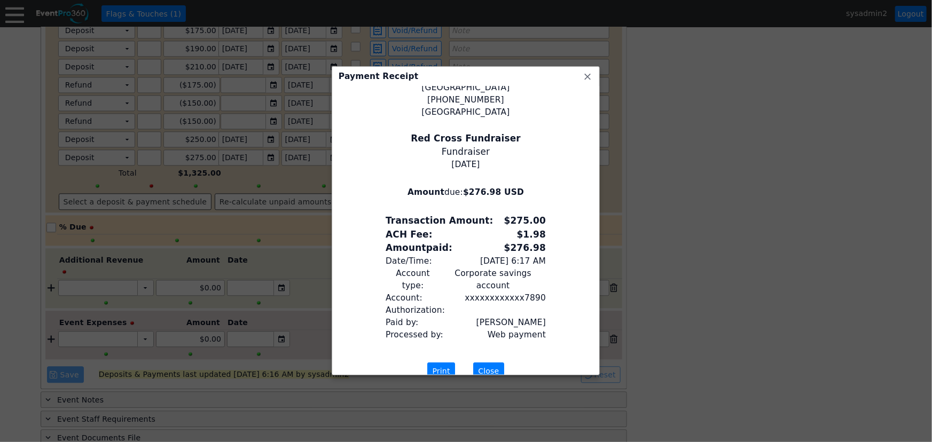
click at [492, 366] on span "Close" at bounding box center [488, 371] width 25 height 11
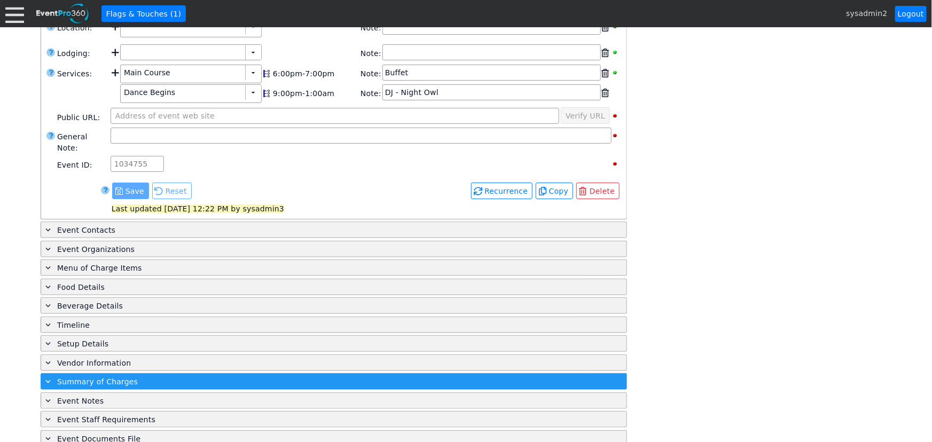
click at [165, 375] on div "+ Summary of Charges" at bounding box center [311, 381] width 537 height 12
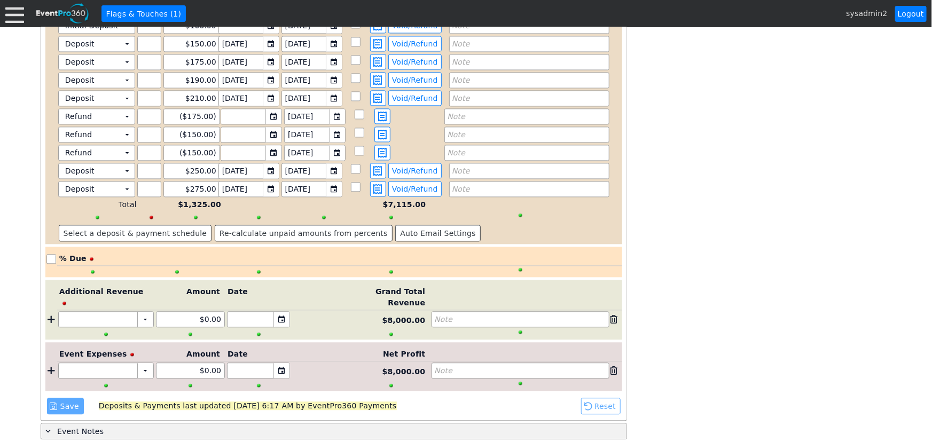
scroll to position [1154, 0]
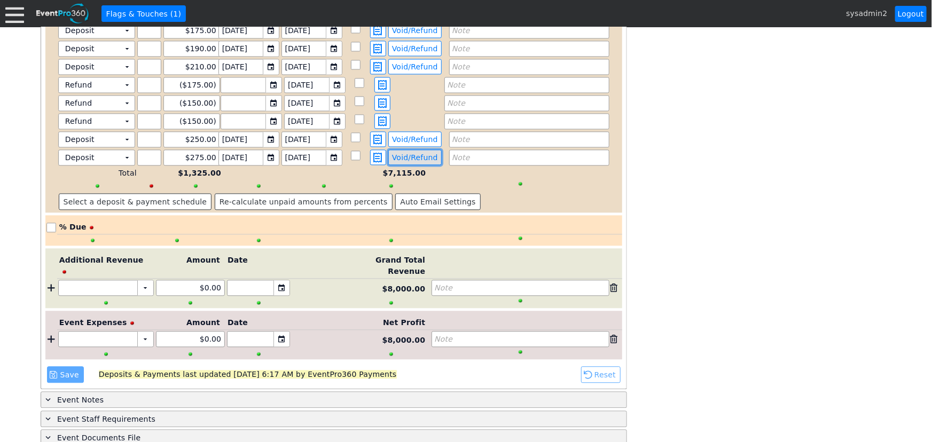
click at [416, 153] on span "Void/Refund" at bounding box center [415, 158] width 50 height 10
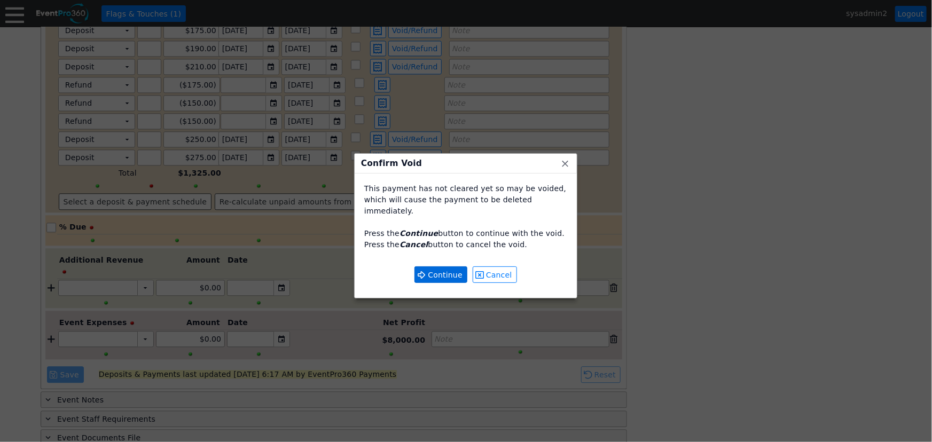
click at [438, 270] on span "Continue" at bounding box center [445, 275] width 39 height 11
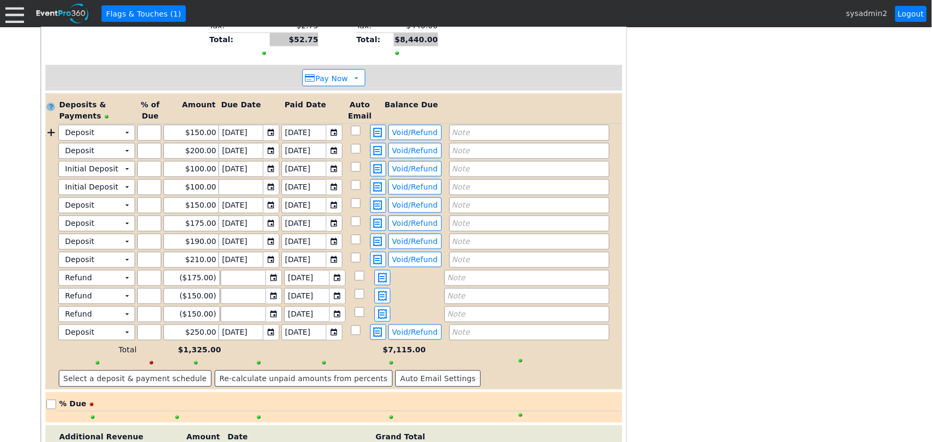
scroll to position [943, 0]
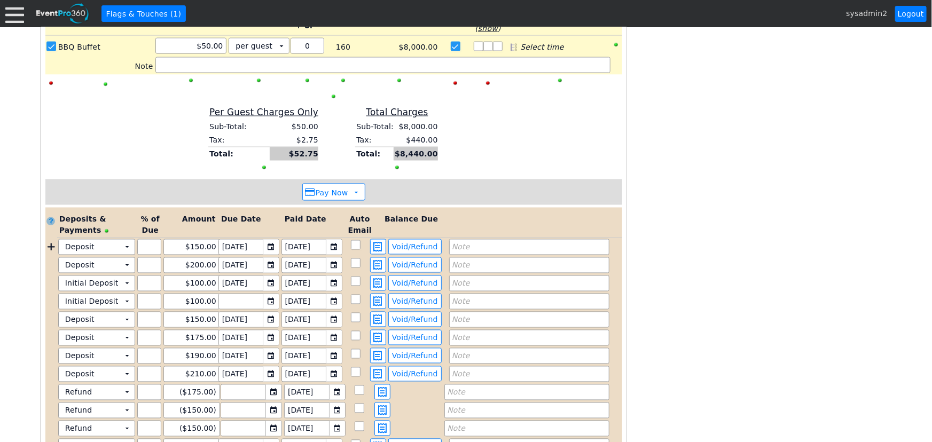
scroll to position [895, 0]
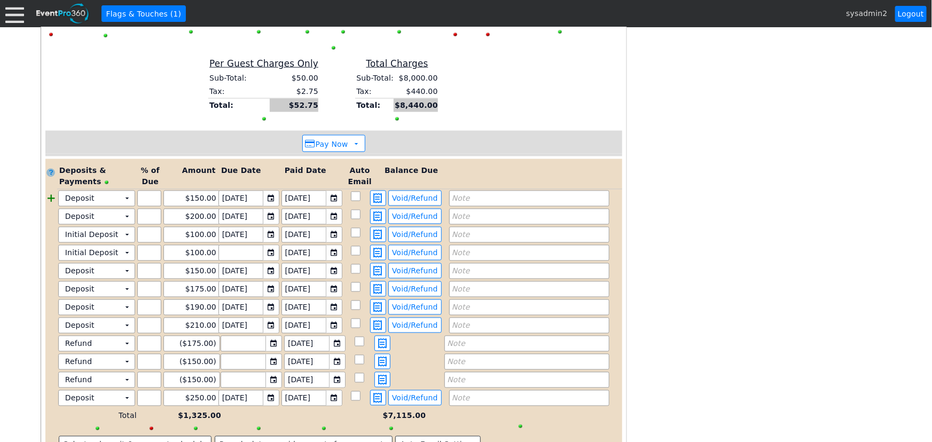
click at [50, 191] on div at bounding box center [51, 199] width 12 height 16
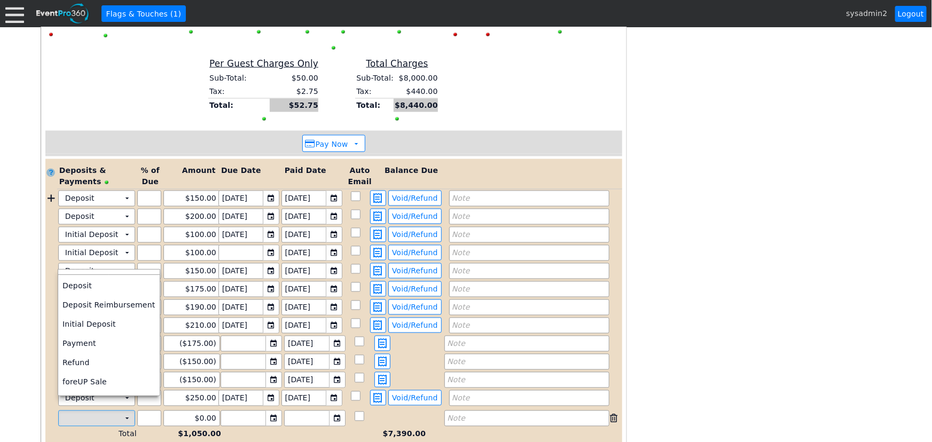
click at [116, 411] on td "Χ" at bounding box center [89, 418] width 61 height 15
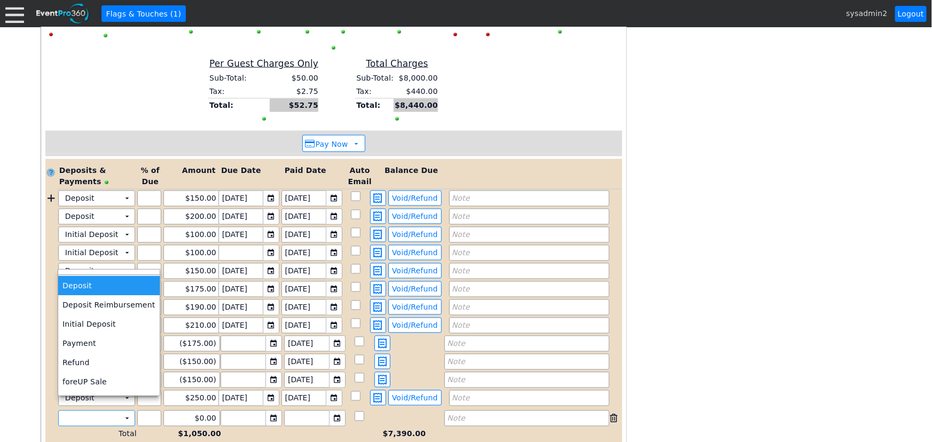
click at [98, 288] on td "Deposit" at bounding box center [108, 285] width 101 height 19
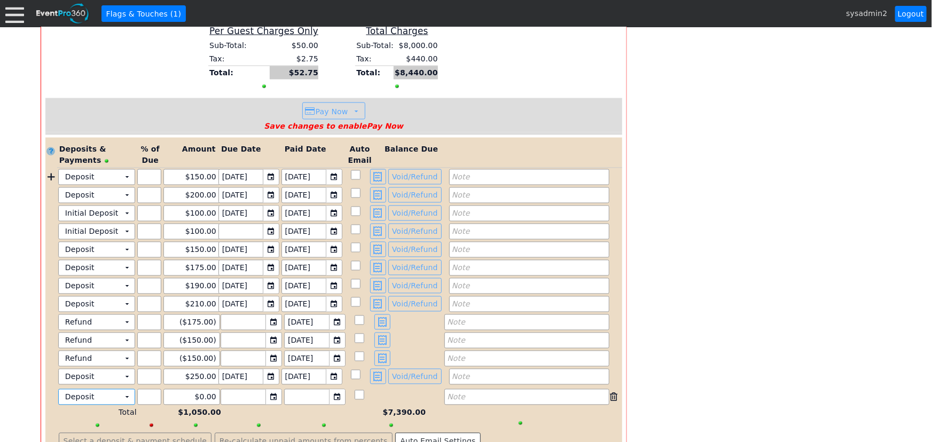
scroll to position [943, 0]
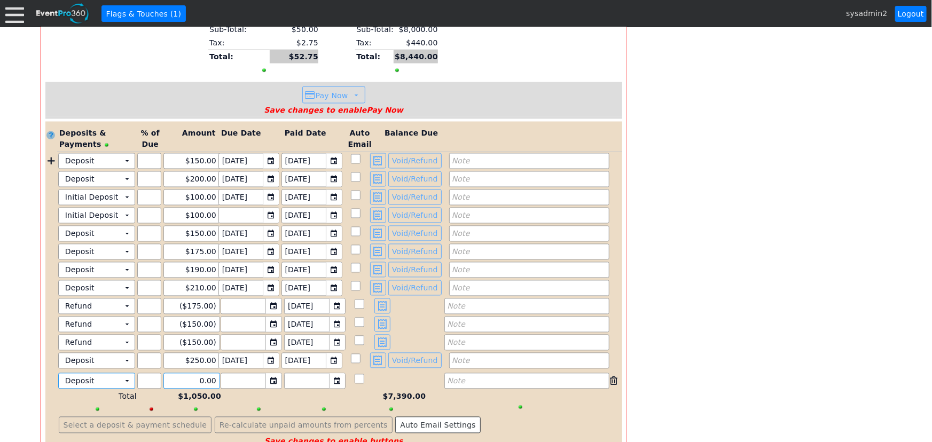
click at [184, 374] on input "0.00" at bounding box center [191, 381] width 49 height 15
drag, startPoint x: 191, startPoint y: 367, endPoint x: 240, endPoint y: 365, distance: 49.2
click at [240, 373] on div "Deposit Χ ▼ Χ Χ 0.00 ▼ Χ ▼ Χ Note" at bounding box center [339, 381] width 565 height 16
type input "$300.00"
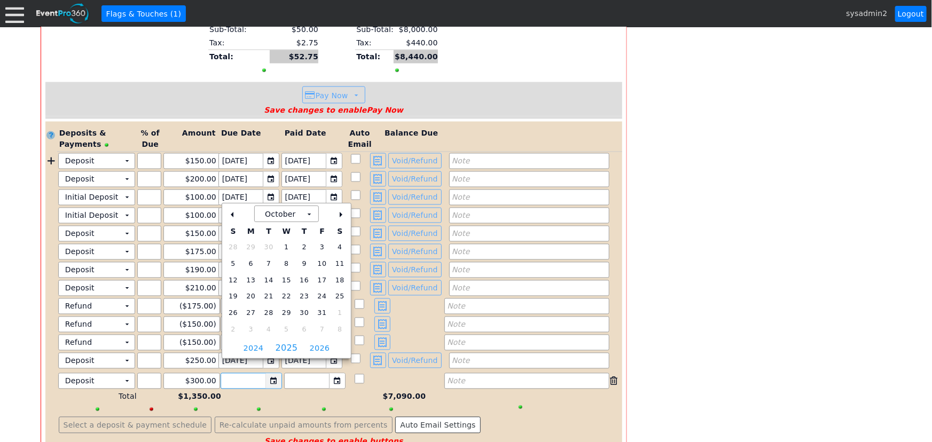
click at [272, 374] on div "▼" at bounding box center [273, 381] width 16 height 15
click at [316, 313] on span "31" at bounding box center [322, 313] width 13 height 12
type input "10/31/2025"
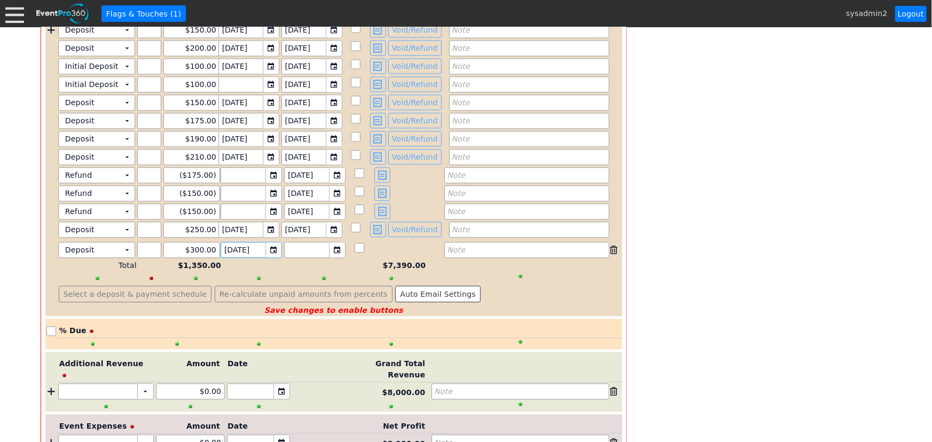
scroll to position [1138, 0]
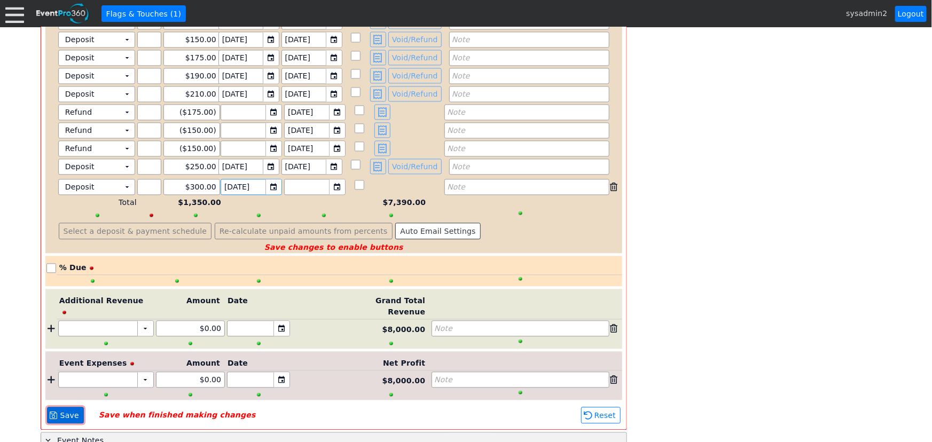
click at [58, 410] on span "Save" at bounding box center [69, 415] width 23 height 11
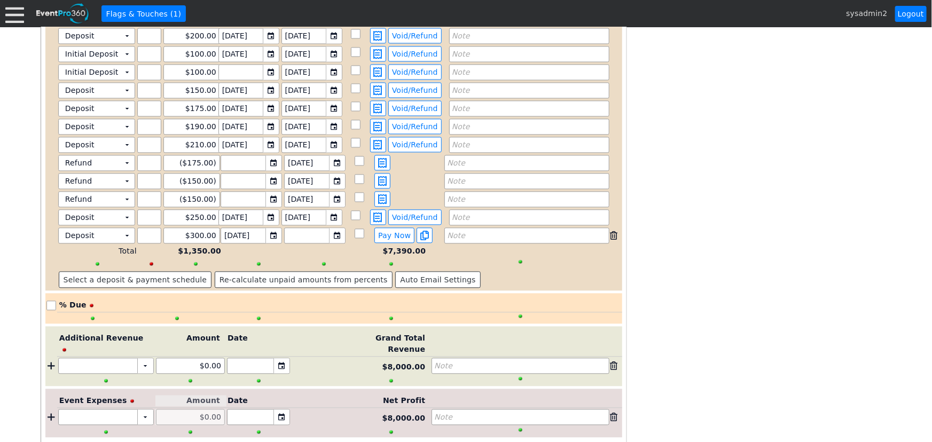
scroll to position [1027, 0]
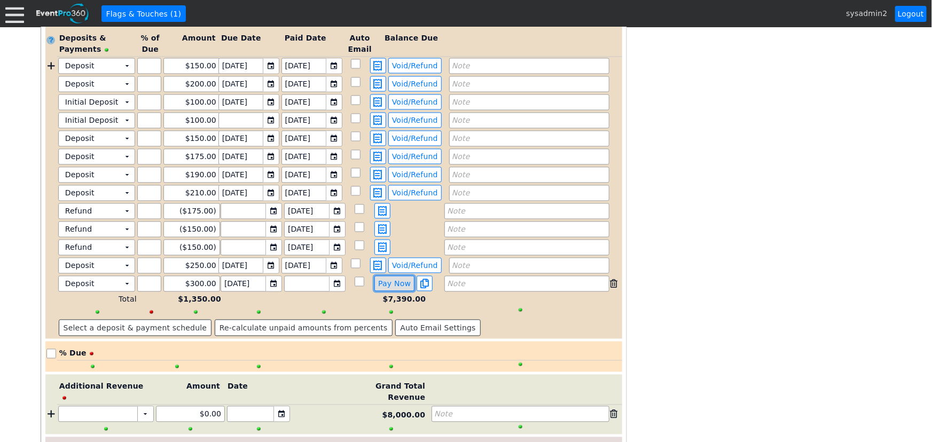
click at [386, 279] on span "Pay Now" at bounding box center [394, 284] width 37 height 10
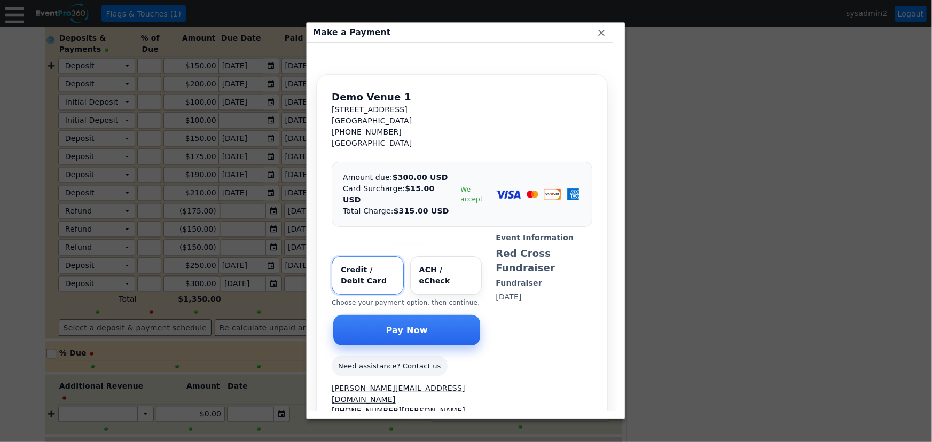
click at [435, 261] on input "Select payment method" at bounding box center [446, 275] width 72 height 38
radio input "true"
click at [413, 325] on span "Pay Now" at bounding box center [407, 330] width 46 height 11
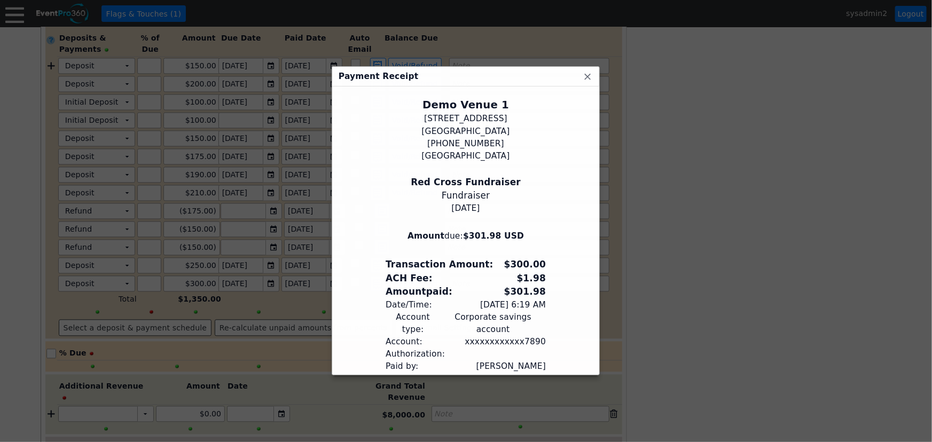
scroll to position [44, 0]
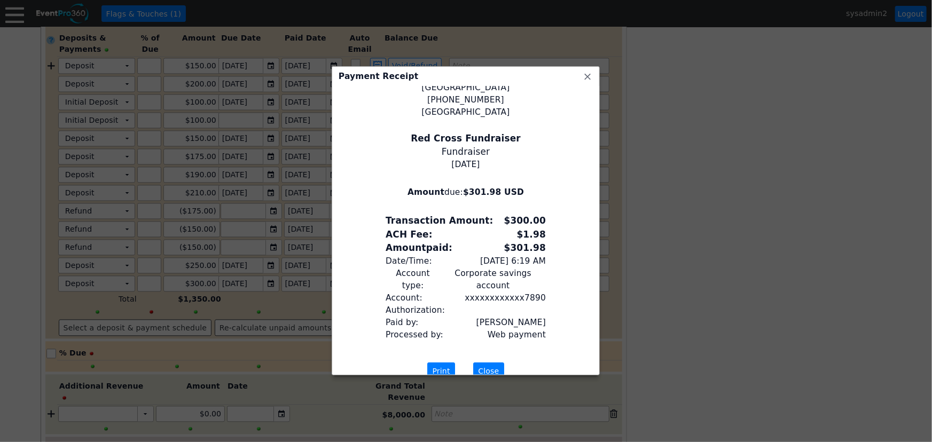
click at [487, 366] on span "Close" at bounding box center [488, 371] width 25 height 11
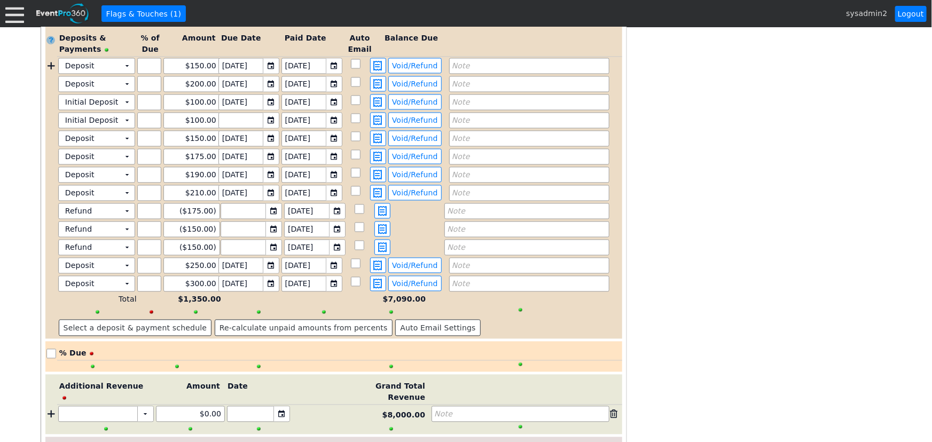
click at [14, 18] on div at bounding box center [14, 13] width 19 height 19
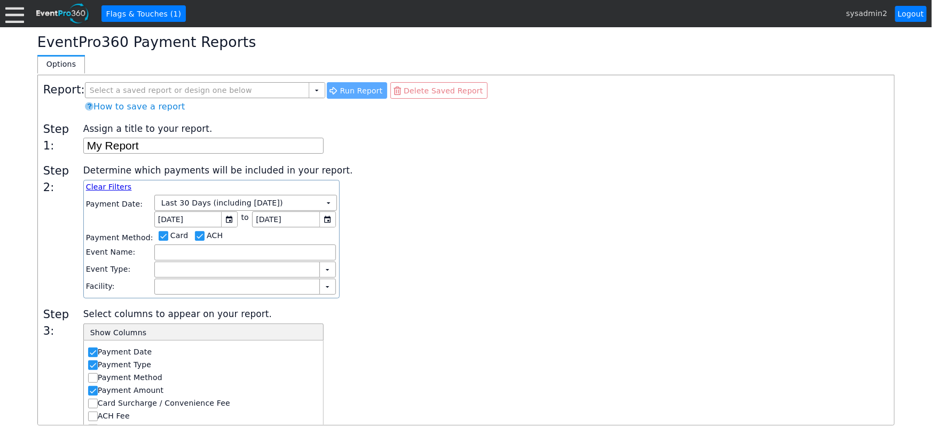
scroll to position [48, 0]
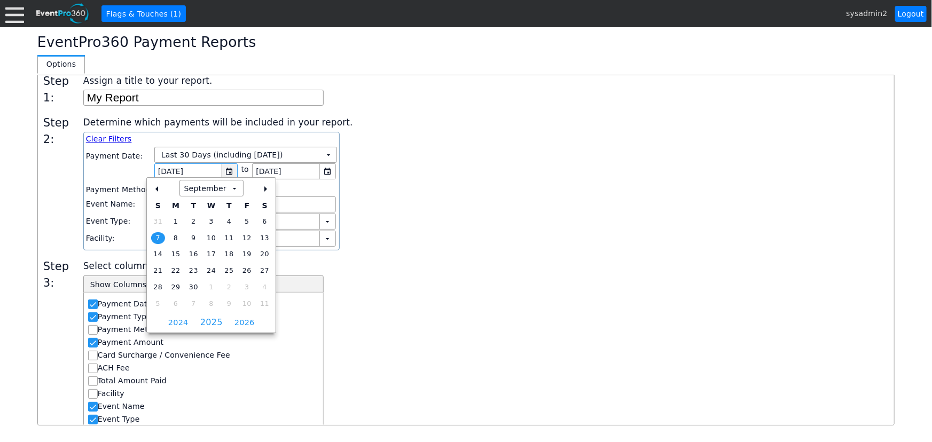
click at [221, 169] on div "▼" at bounding box center [229, 171] width 16 height 15
click at [154, 187] on div "-" at bounding box center [157, 189] width 17 height 18
click at [321, 148] on td "▼" at bounding box center [328, 154] width 15 height 15
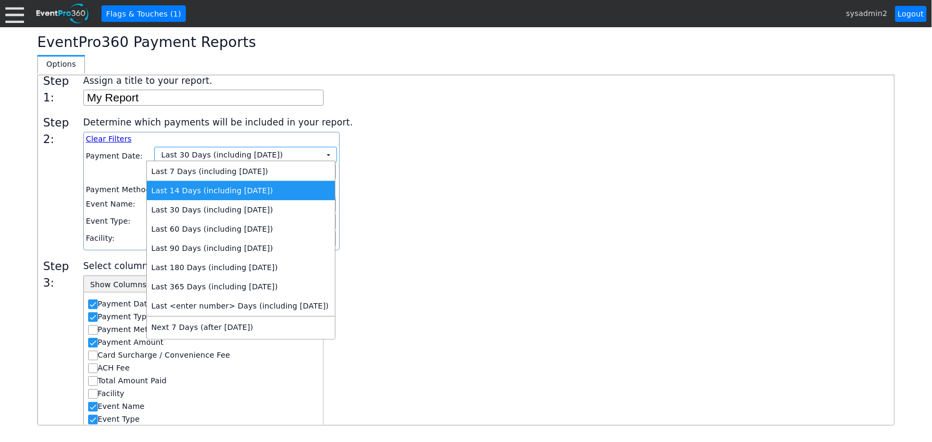
scroll to position [487, 0]
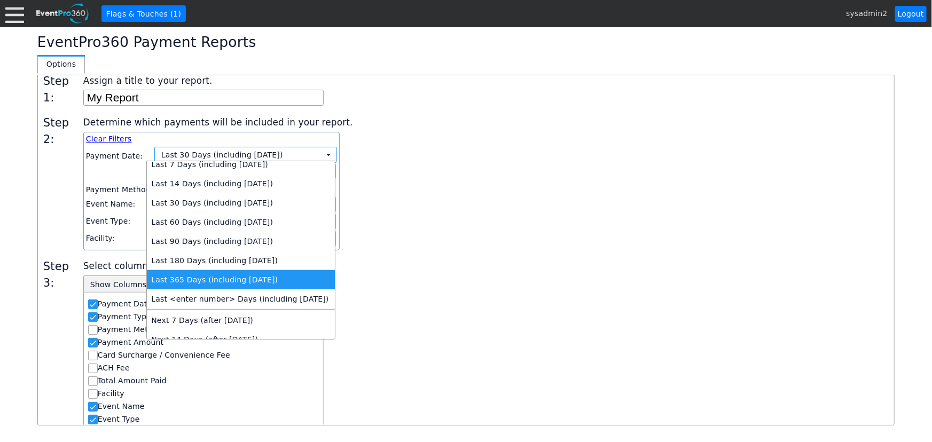
click at [214, 280] on td "Last 365 Days (including today)" at bounding box center [241, 279] width 188 height 19
type input "10/7/2024"
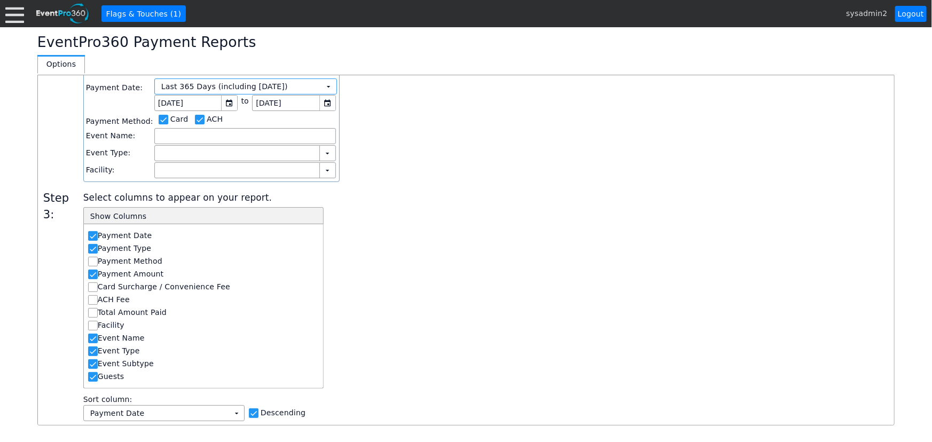
scroll to position [145, 0]
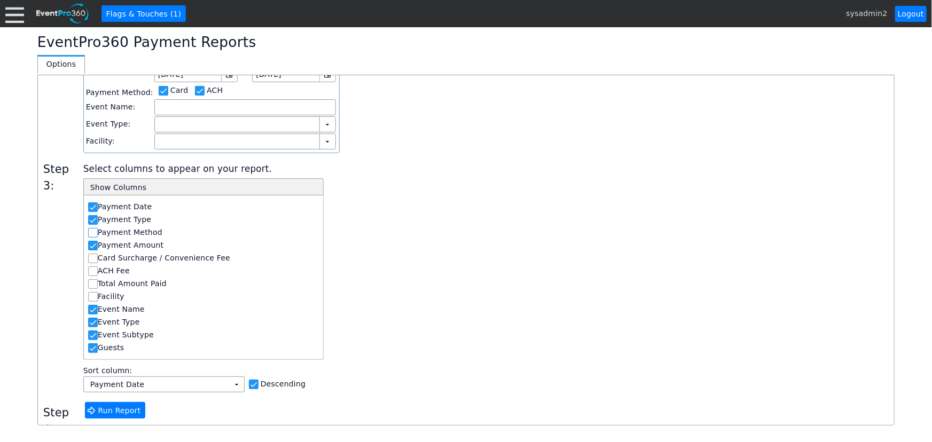
click at [93, 229] on input "Payment Method" at bounding box center [94, 234] width 11 height 11
checkbox input "true"
click at [91, 256] on input "Card Surcharge / Convenience Fee" at bounding box center [94, 259] width 11 height 11
checkbox input "true"
click at [91, 271] on input "ACH Fee" at bounding box center [94, 272] width 11 height 11
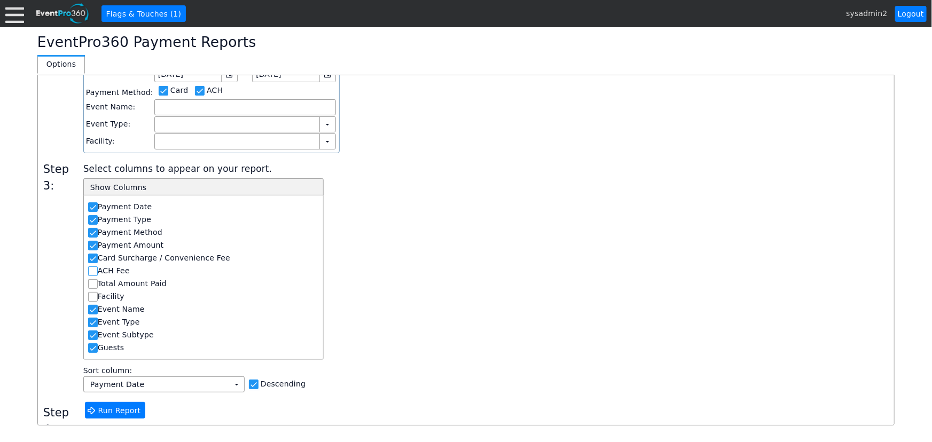
checkbox input "true"
click at [92, 281] on input "Total Amount Paid" at bounding box center [94, 285] width 11 height 11
checkbox input "true"
click at [92, 293] on input "Facility" at bounding box center [94, 298] width 11 height 11
checkbox input "true"
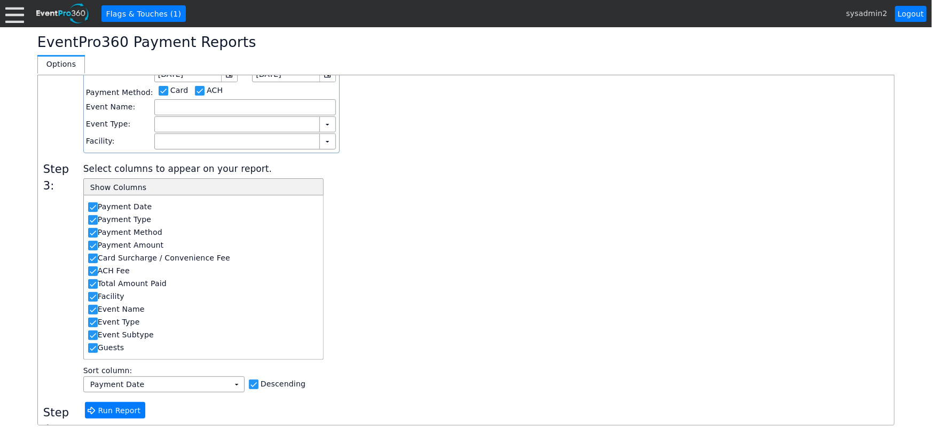
scroll to position [147, 0]
click at [104, 411] on span "Run Report" at bounding box center [119, 409] width 47 height 11
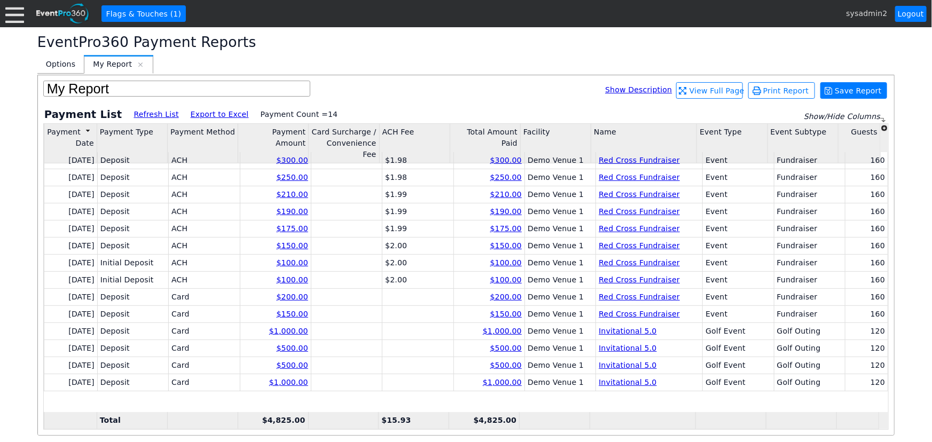
click at [21, 17] on div at bounding box center [14, 13] width 19 height 19
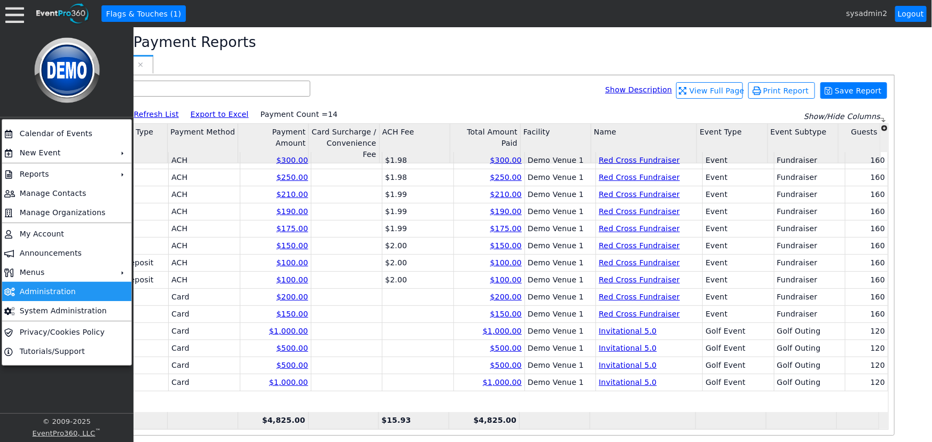
click at [48, 292] on td "Administration" at bounding box center [64, 291] width 98 height 19
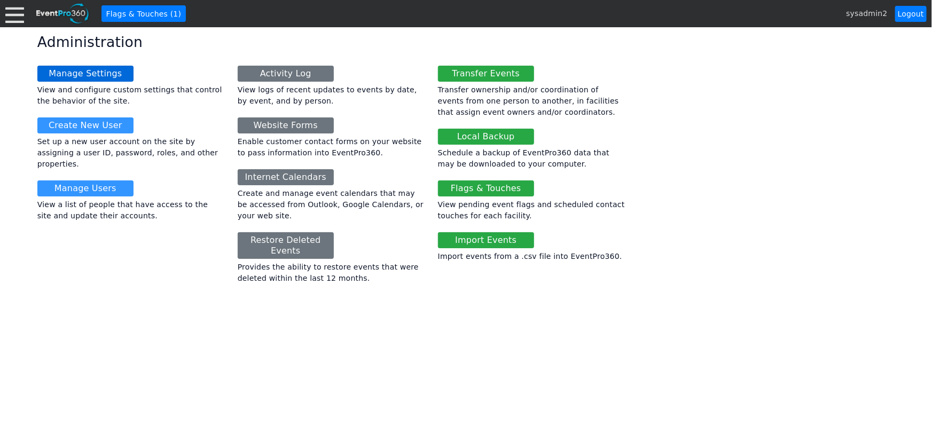
click at [80, 69] on link "Manage Settings" at bounding box center [85, 74] width 96 height 16
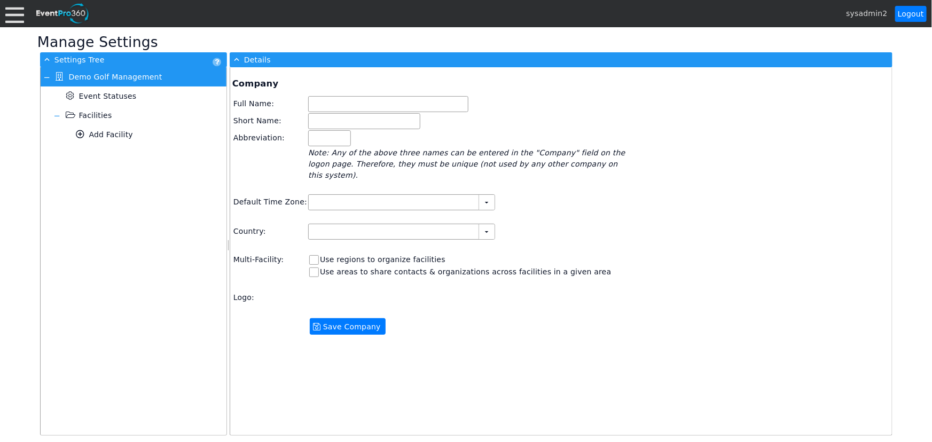
type input "Demo Golf Management"
type input "Demo Golf"
type input "Demo"
type input "(GMT-06:00) Central Time ([GEOGRAPHIC_DATA] & [GEOGRAPHIC_DATA])"
type input "[GEOGRAPHIC_DATA] (English)"
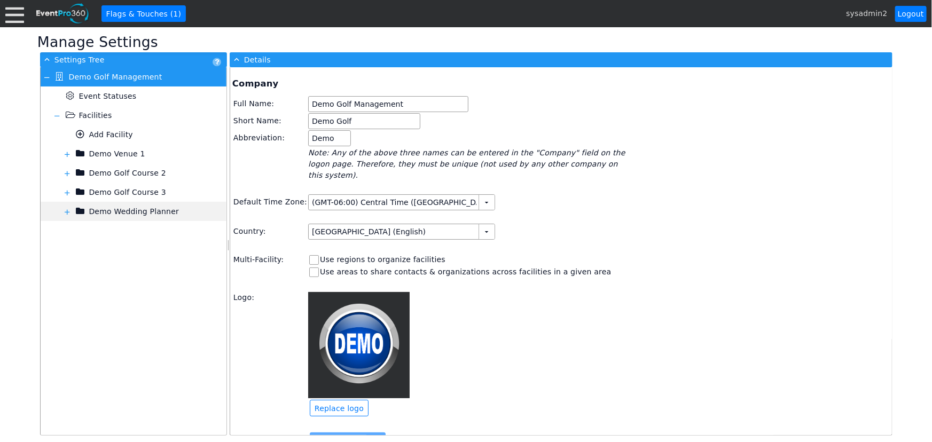
click at [65, 211] on span at bounding box center [67, 212] width 9 height 9
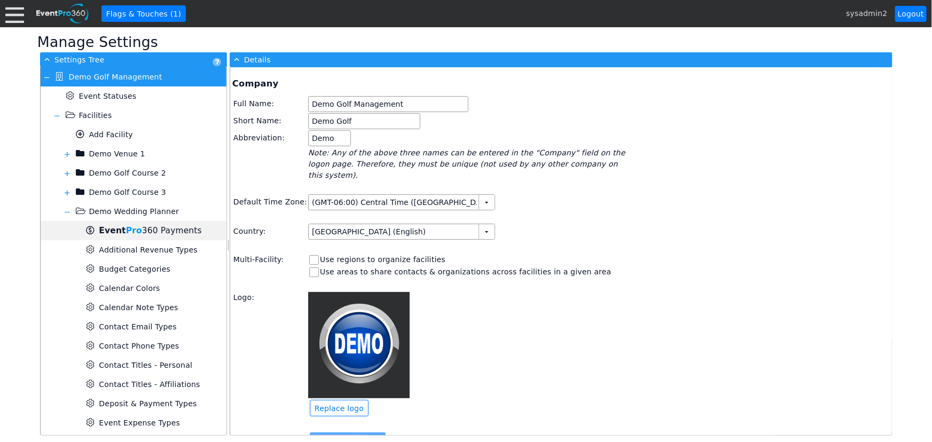
click at [140, 230] on span "Event Pro 360 Payments" at bounding box center [150, 231] width 103 height 10
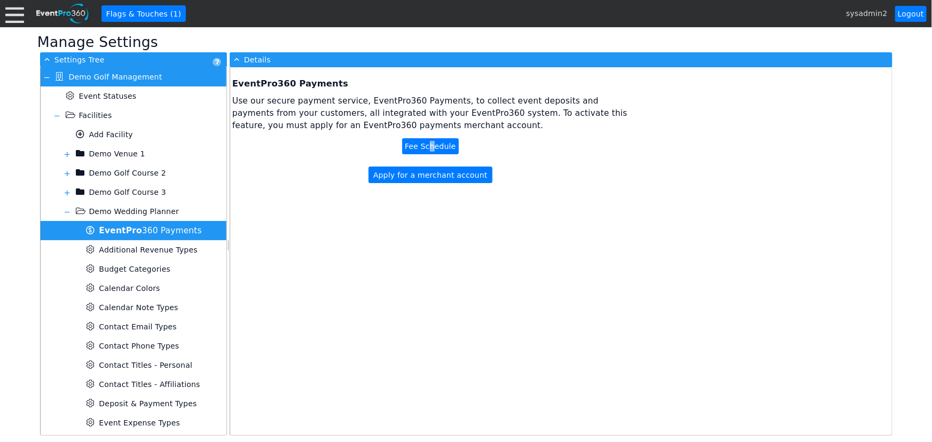
click at [431, 144] on div "Fee Schedule" at bounding box center [430, 146] width 57 height 16
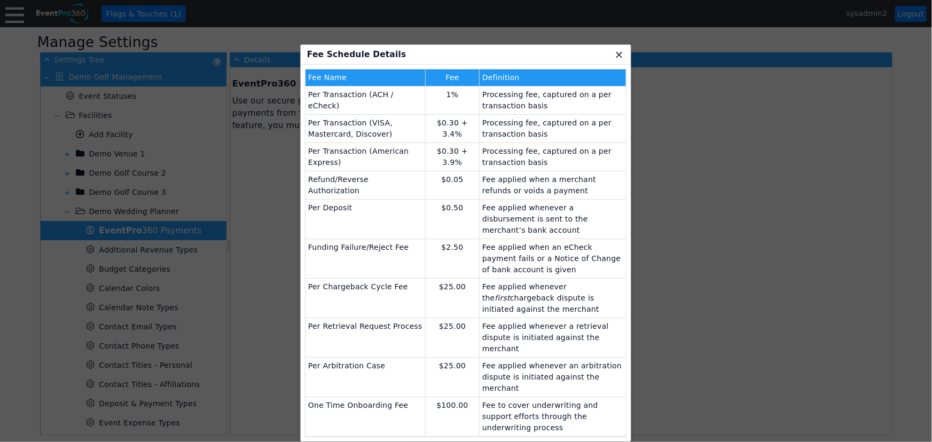
click at [618, 57] on span "x" at bounding box center [619, 54] width 11 height 11
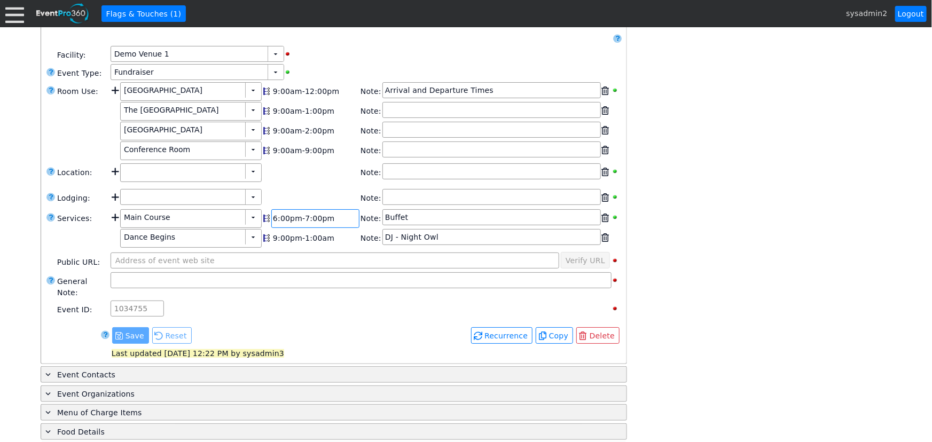
scroll to position [242, 0]
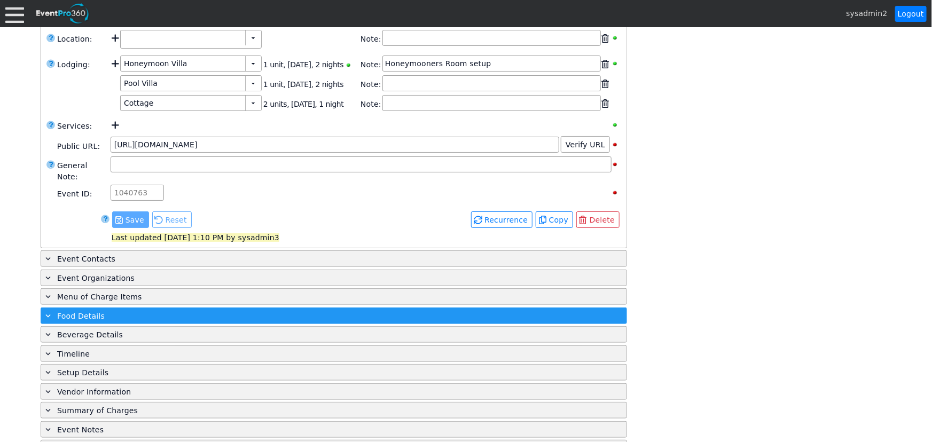
type input "120"
type input "0"
type input "Estimated"
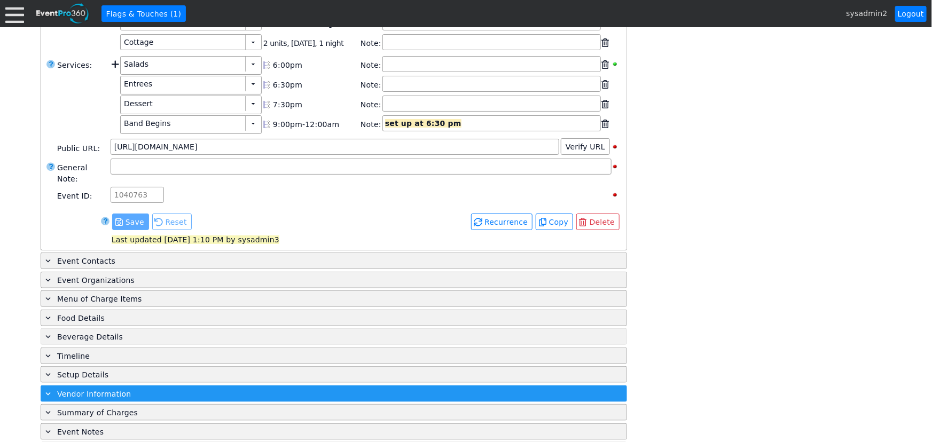
scroll to position [449, 0]
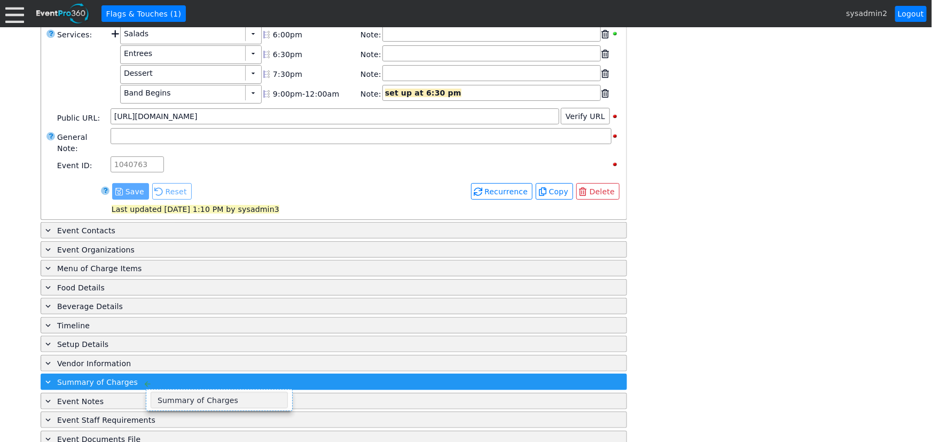
click at [133, 376] on div "+ Summary of Charges" at bounding box center [311, 382] width 537 height 12
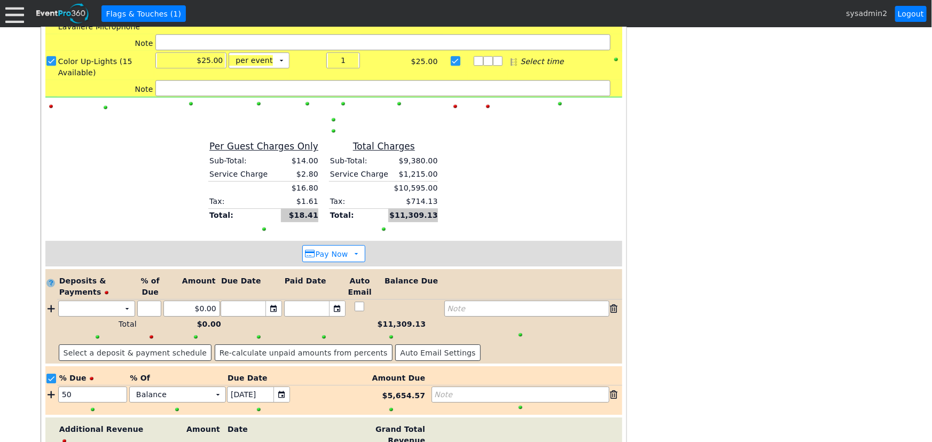
scroll to position [1724, 0]
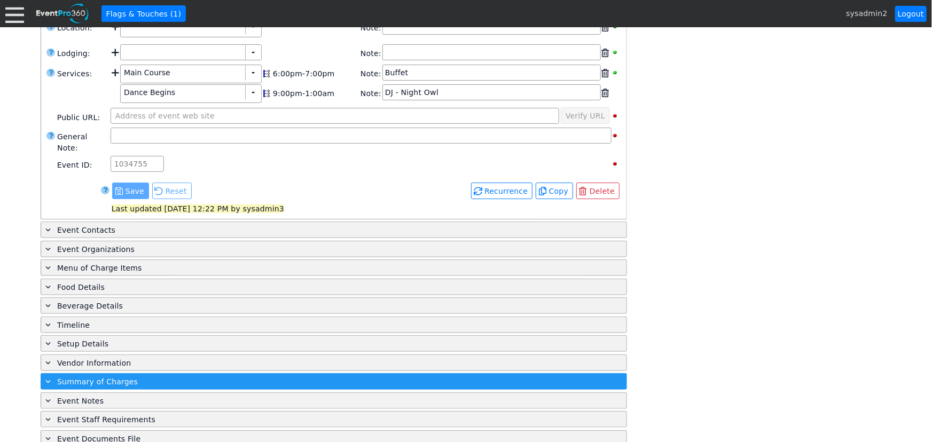
click at [113, 378] on span "Summary of Charges" at bounding box center [97, 382] width 81 height 9
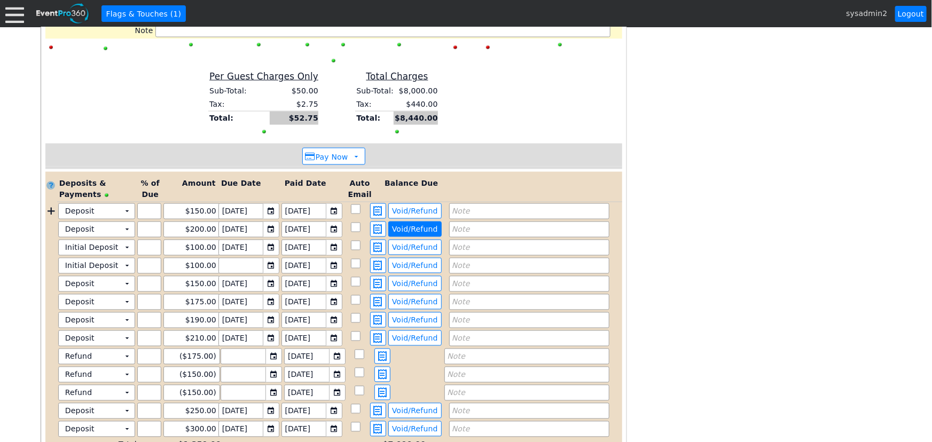
scroll to position [930, 0]
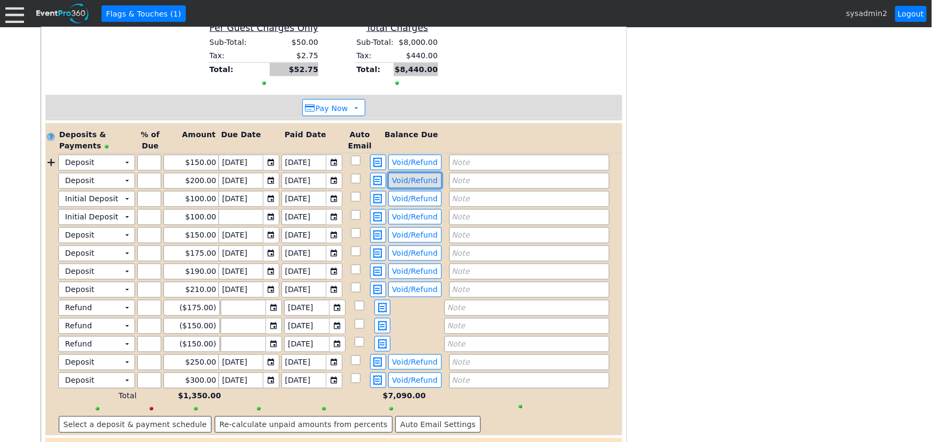
click at [417, 176] on span "Void/Refund" at bounding box center [415, 181] width 50 height 10
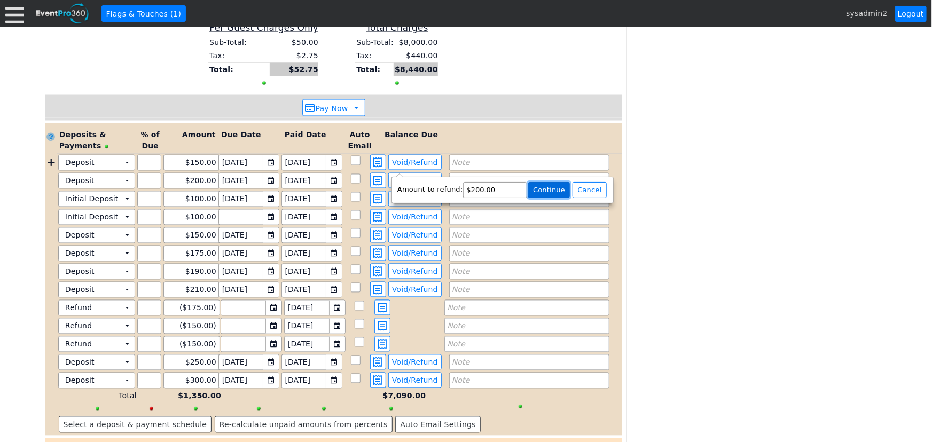
click at [536, 191] on span "Continue" at bounding box center [549, 190] width 36 height 11
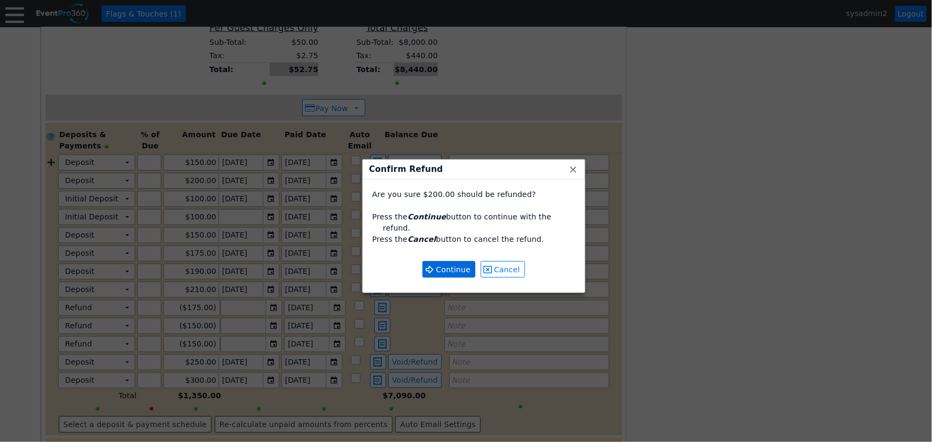
click at [451, 264] on span "Continue" at bounding box center [453, 269] width 39 height 11
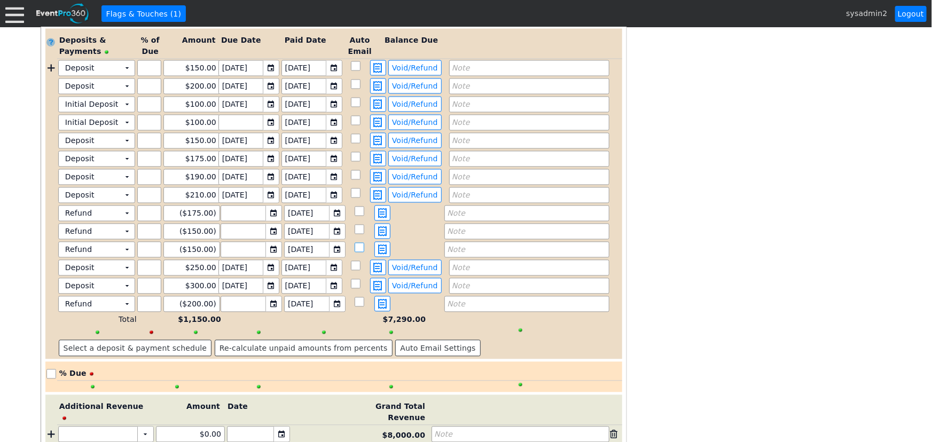
scroll to position [1028, 0]
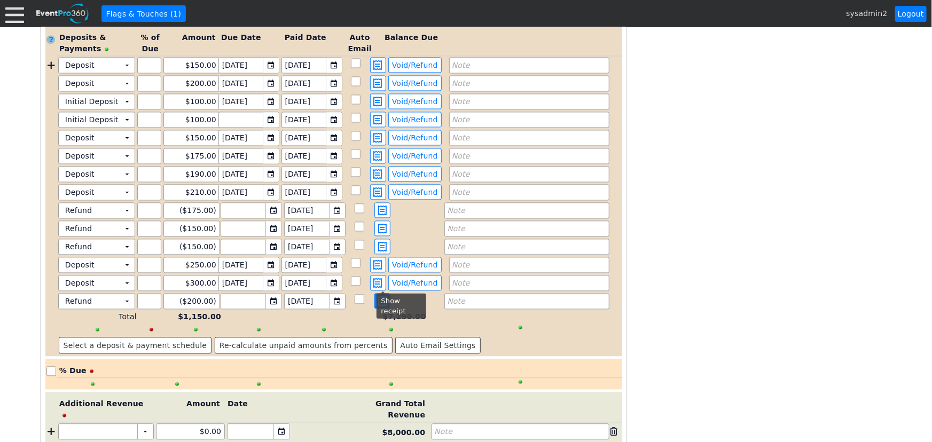
click at [380, 297] on span at bounding box center [382, 302] width 13 height 10
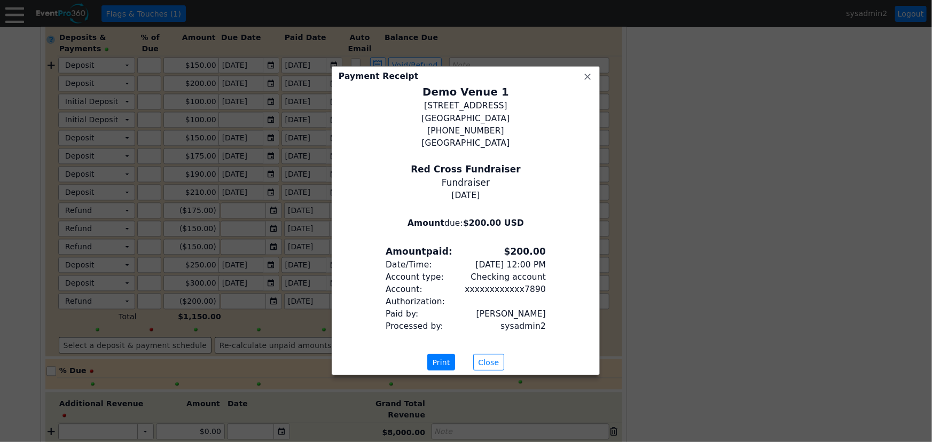
scroll to position [17, 0]
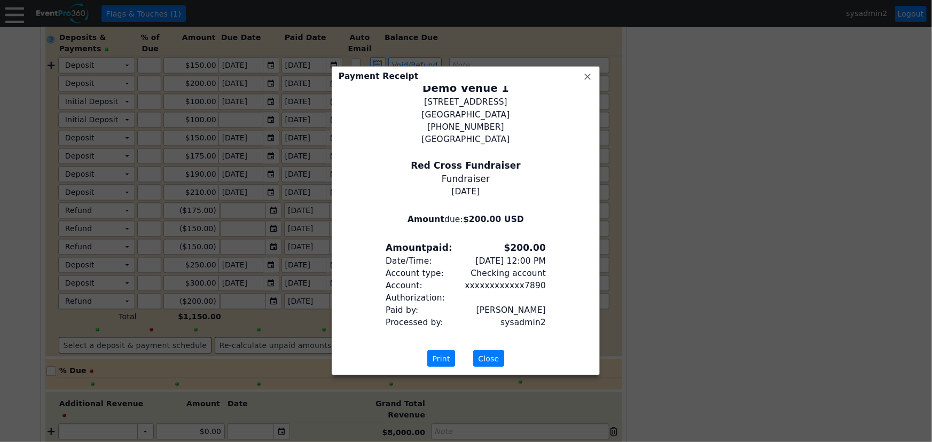
click at [497, 358] on span "Close" at bounding box center [488, 359] width 25 height 11
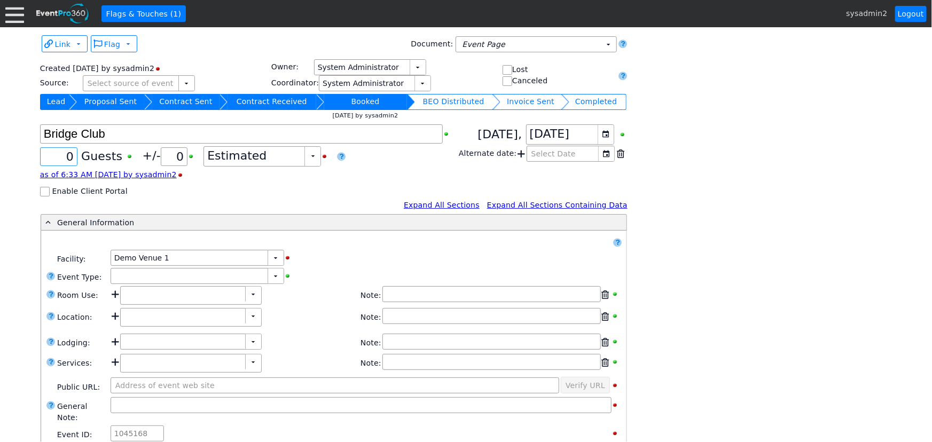
drag, startPoint x: 49, startPoint y: 158, endPoint x: 100, endPoint y: 159, distance: 51.8
click at [100, 159] on div "Χ 0 Guests +/- Χ 0 ▼ Χ Estimated as of 6:33 AM [DATE] by sysadmin2 Enable Clien…" at bounding box center [249, 160] width 419 height 72
type input "20"
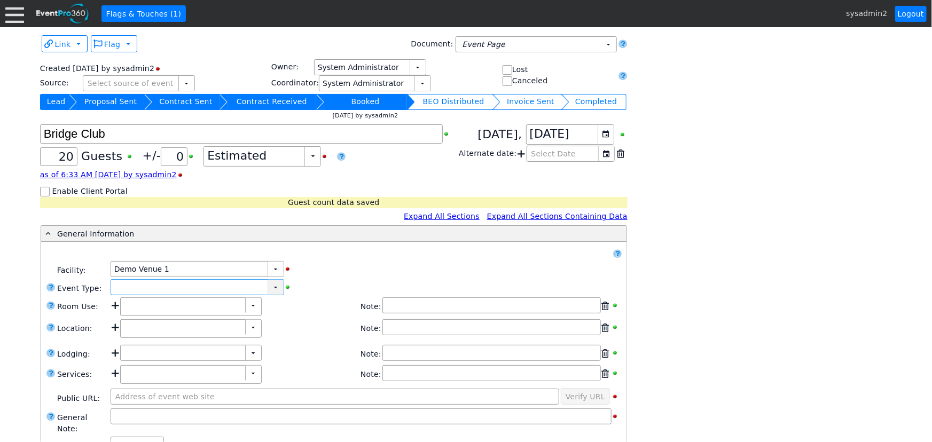
click at [275, 291] on div "▼" at bounding box center [276, 287] width 16 height 15
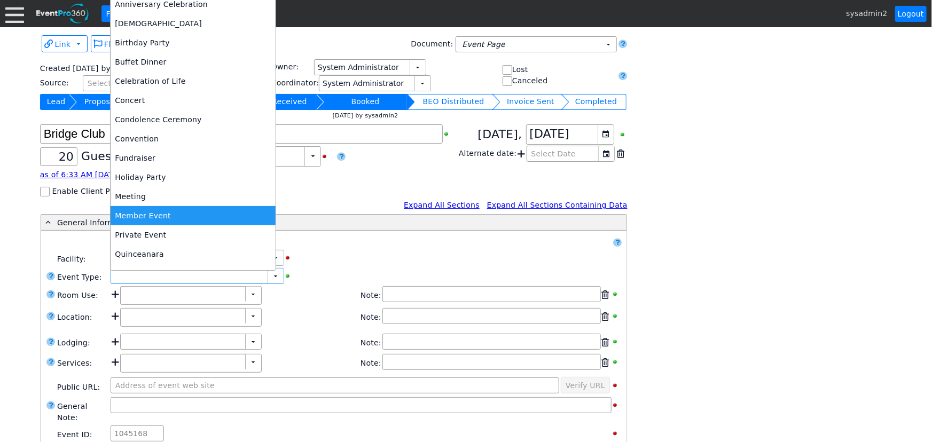
click at [150, 212] on div "Member Event" at bounding box center [193, 215] width 165 height 19
type input "Member Event"
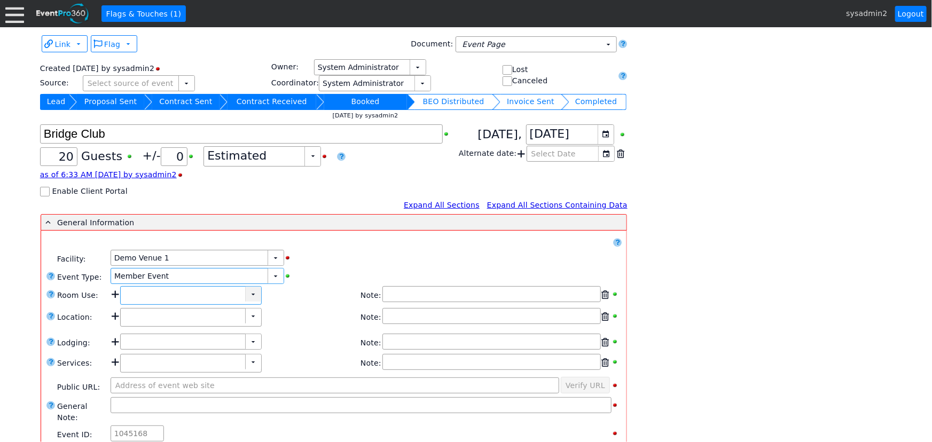
click at [252, 297] on div "▼" at bounding box center [253, 294] width 16 height 15
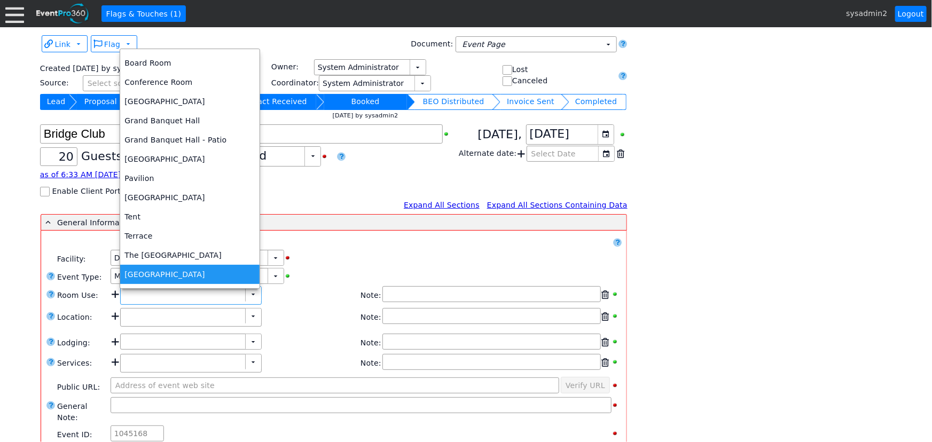
click at [159, 277] on div "[GEOGRAPHIC_DATA]" at bounding box center [189, 274] width 139 height 19
type input "[GEOGRAPHIC_DATA]"
type input "0:00"
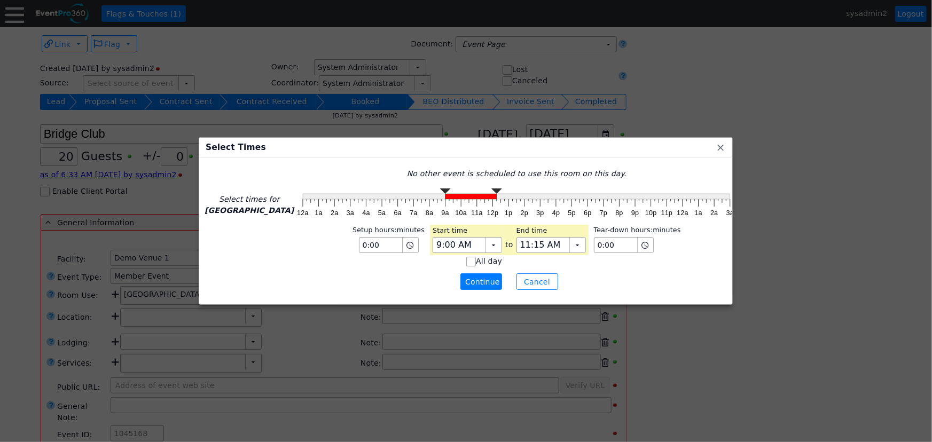
type input "11:00 AM"
click at [465, 220] on g "12a 1a 2a 3a 4a 5a 6a 7a 8a 9a 10a 11a 12p 1p 2p 3p 4p 5p 6p 7p 8p 9p 10p 11p 1…" at bounding box center [516, 203] width 443 height 35
click at [465, 280] on span "Continue" at bounding box center [481, 282] width 32 height 11
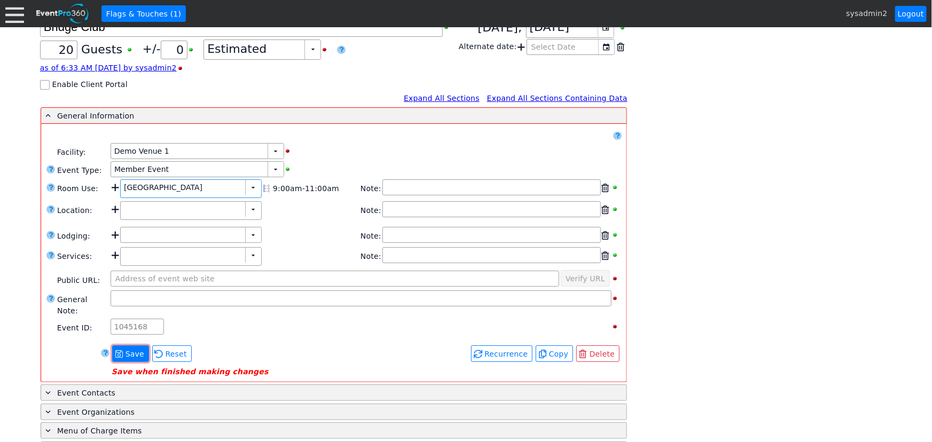
scroll to position [145, 0]
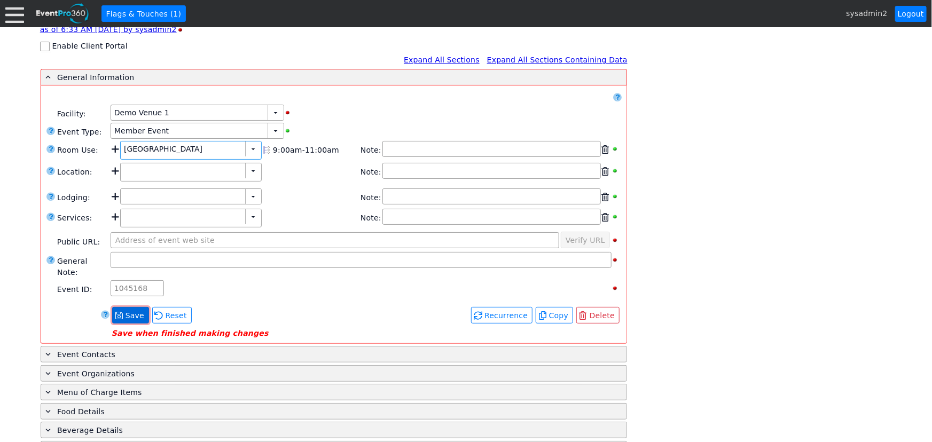
click at [136, 310] on span "Save" at bounding box center [134, 315] width 23 height 11
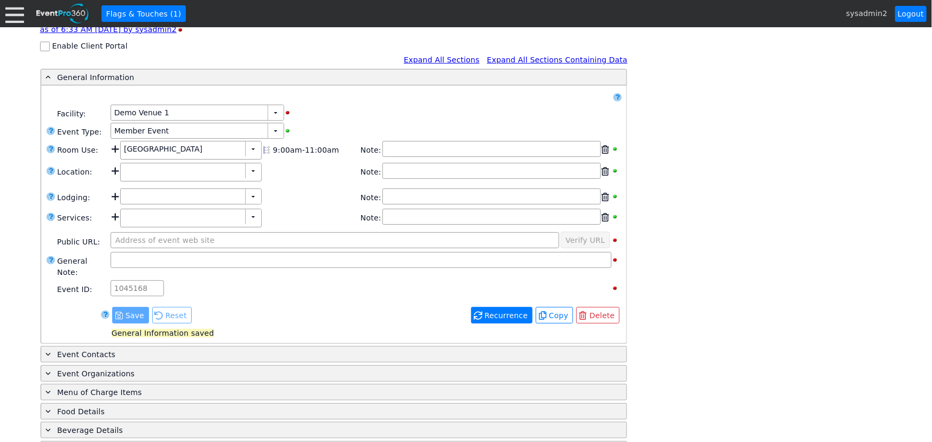
click at [520, 310] on span "Recurrence" at bounding box center [506, 315] width 48 height 11
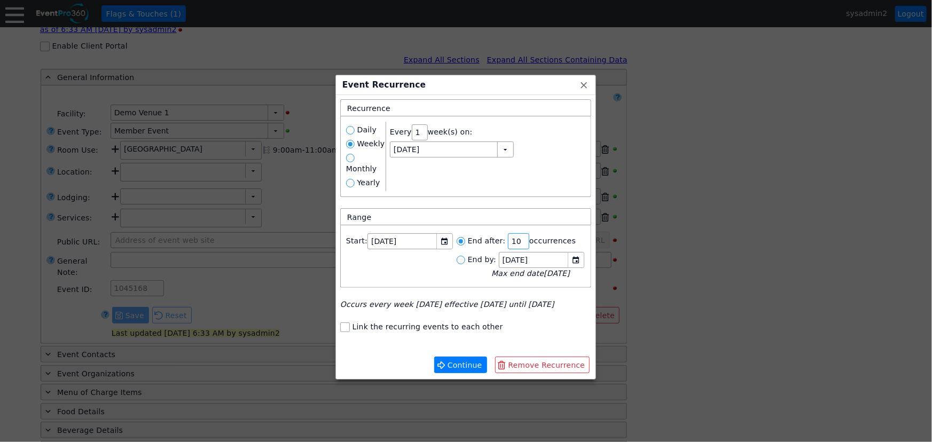
drag, startPoint x: 513, startPoint y: 228, endPoint x: 491, endPoint y: 230, distance: 21.5
click at [491, 233] on li "End after: Χ 10 occurrences" at bounding box center [521, 241] width 128 height 16
type input "4"
type input "Friday, 9/26/2025"
radio input "true"
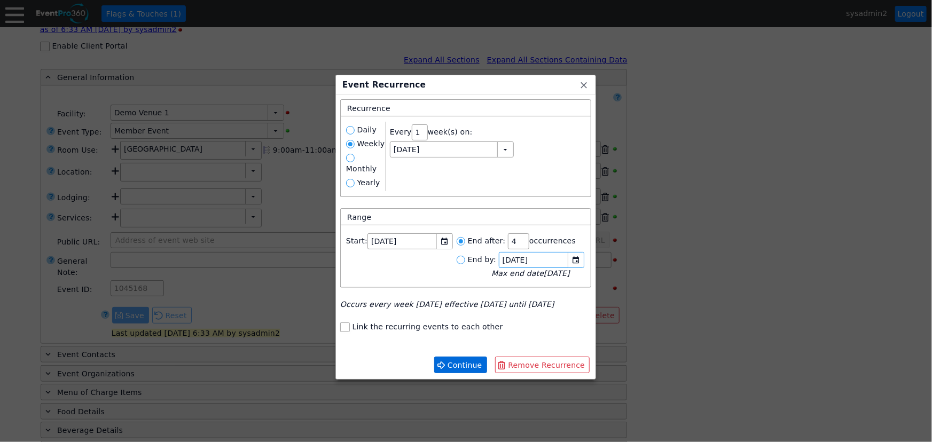
click at [467, 360] on span "Continue" at bounding box center [464, 365] width 39 height 11
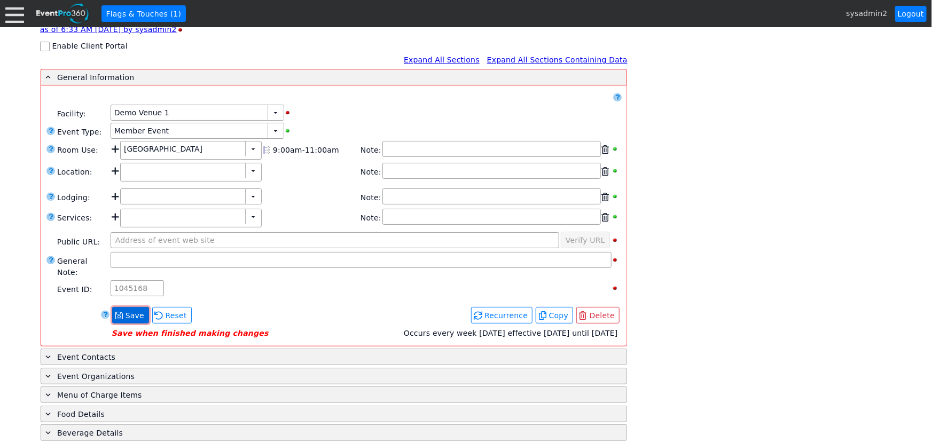
click at [128, 310] on span "Save" at bounding box center [134, 315] width 23 height 11
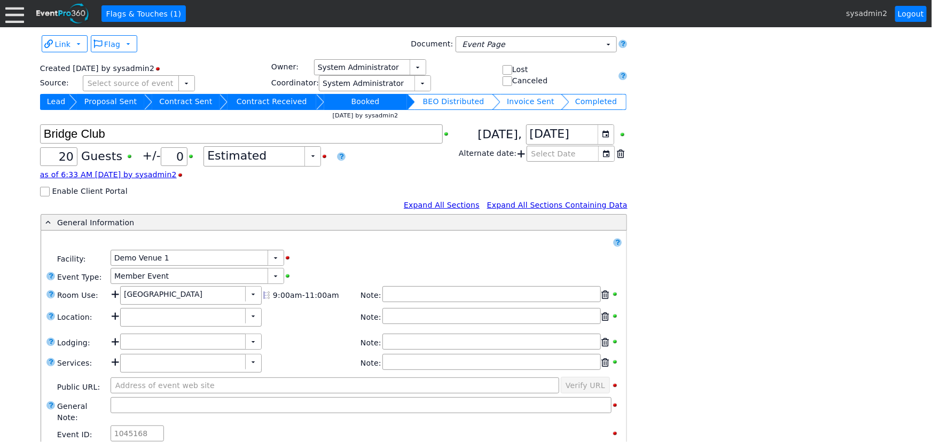
scroll to position [19, 0]
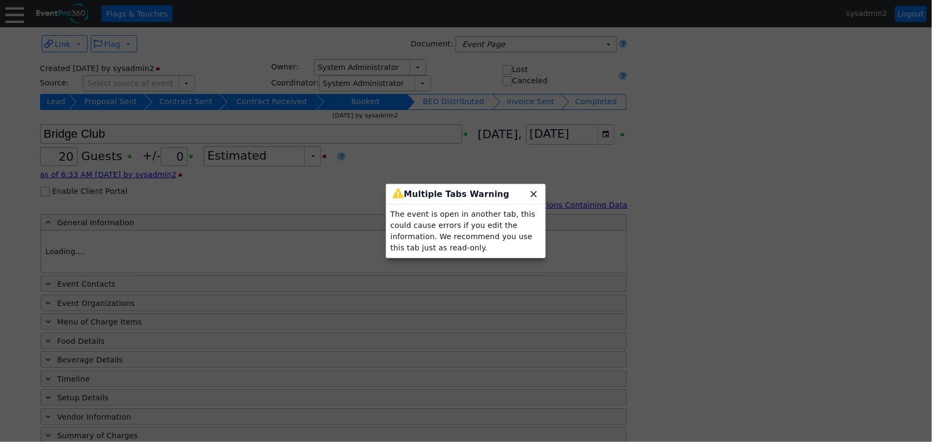
click at [532, 192] on span "x" at bounding box center [533, 194] width 11 height 11
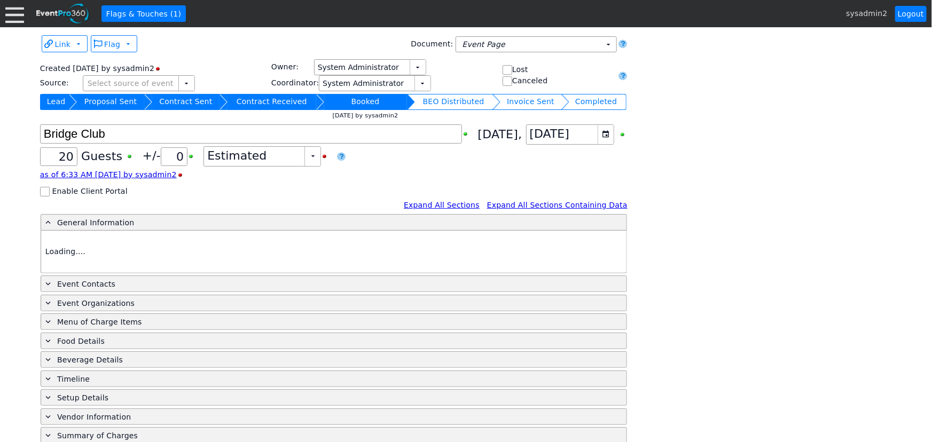
type input "Demo Venue 1"
type input "Member Event"
type input "1045168"
